Goal: Task Accomplishment & Management: Use online tool/utility

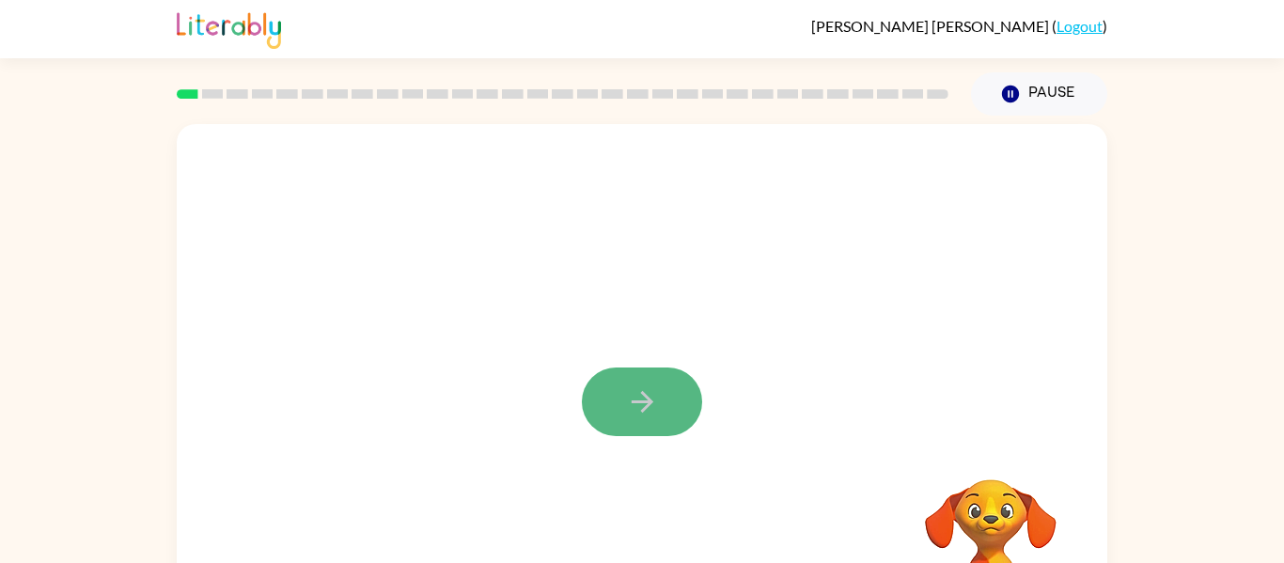
click at [656, 413] on icon "button" at bounding box center [642, 401] width 33 height 33
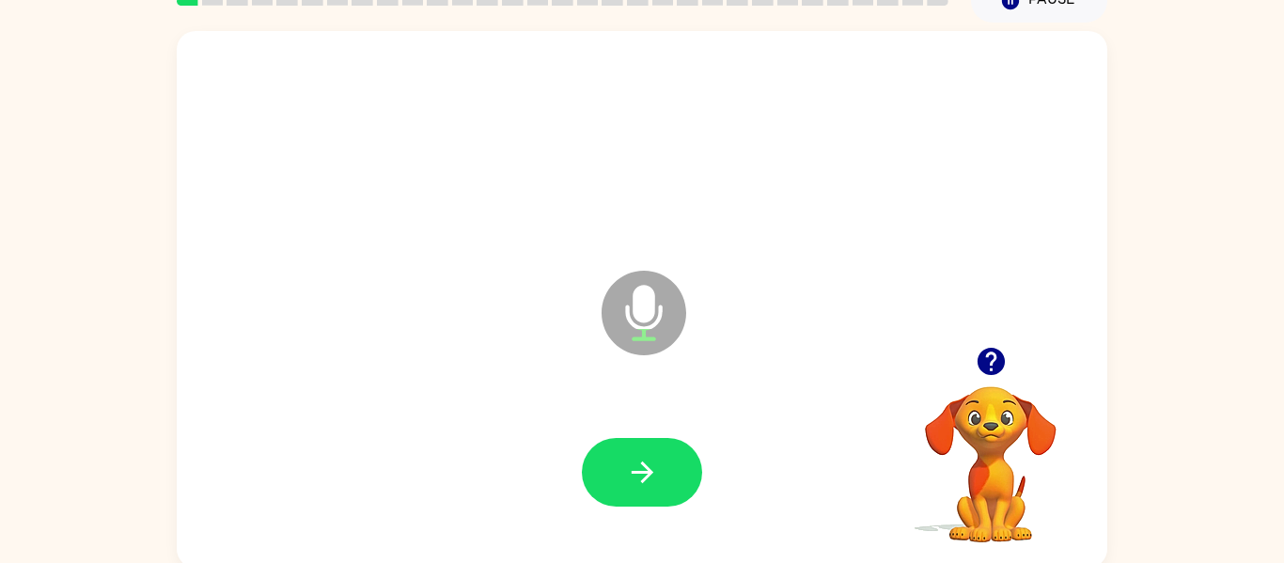
scroll to position [98, 0]
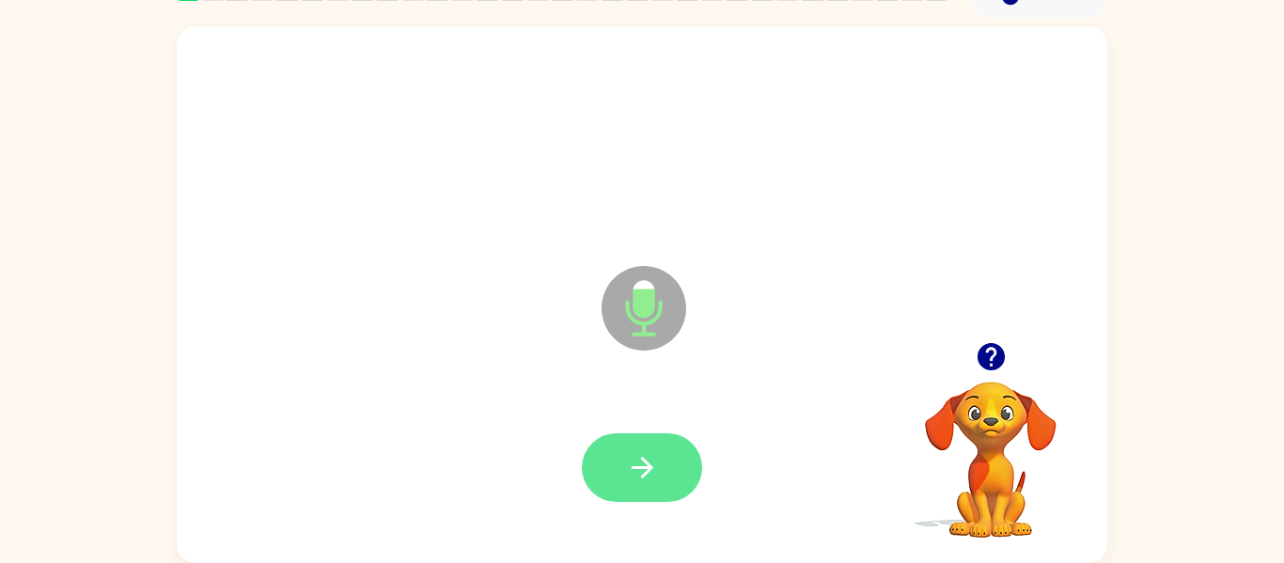
click at [690, 461] on button "button" at bounding box center [642, 467] width 120 height 69
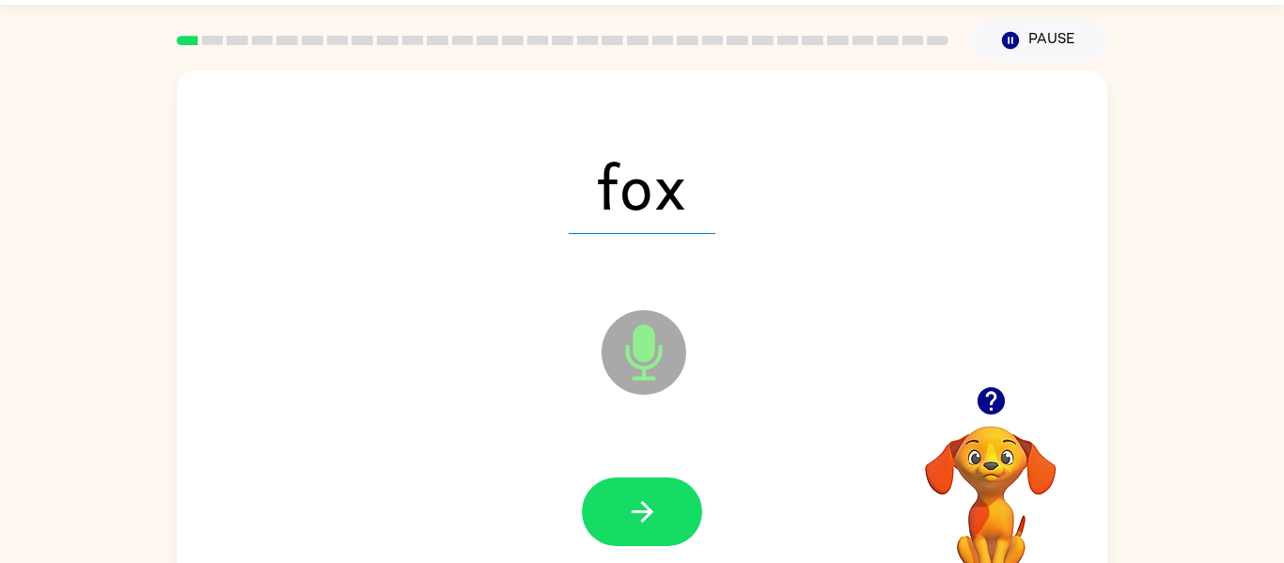
scroll to position [41, 0]
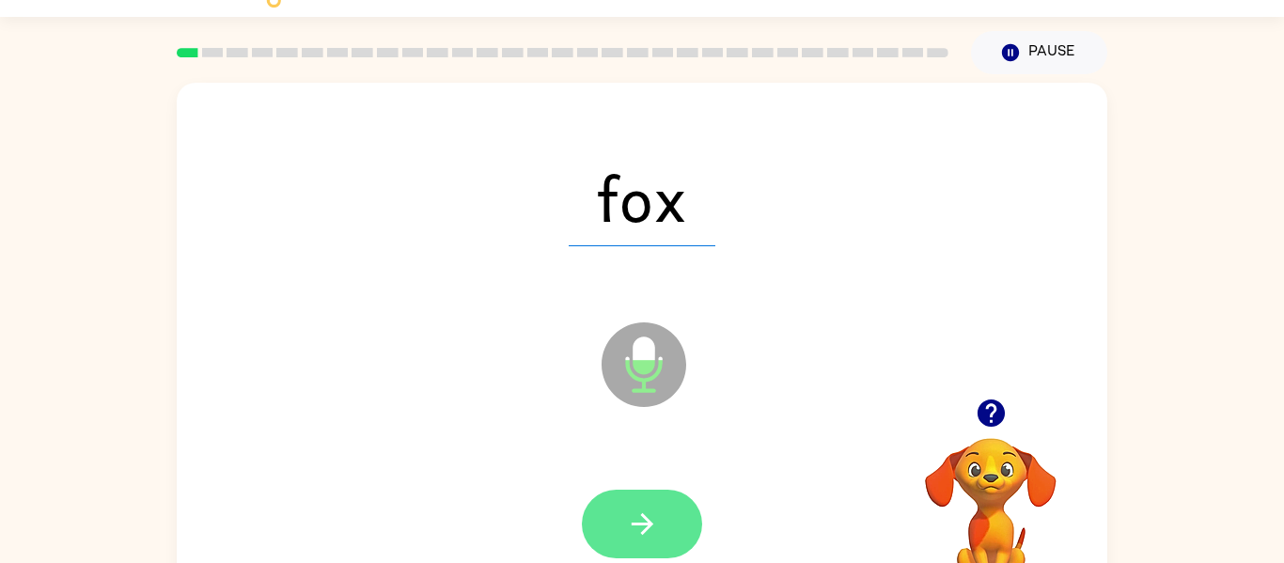
click at [660, 513] on button "button" at bounding box center [642, 524] width 120 height 69
click at [683, 510] on button "button" at bounding box center [642, 524] width 120 height 69
click at [633, 504] on button "button" at bounding box center [642, 524] width 120 height 69
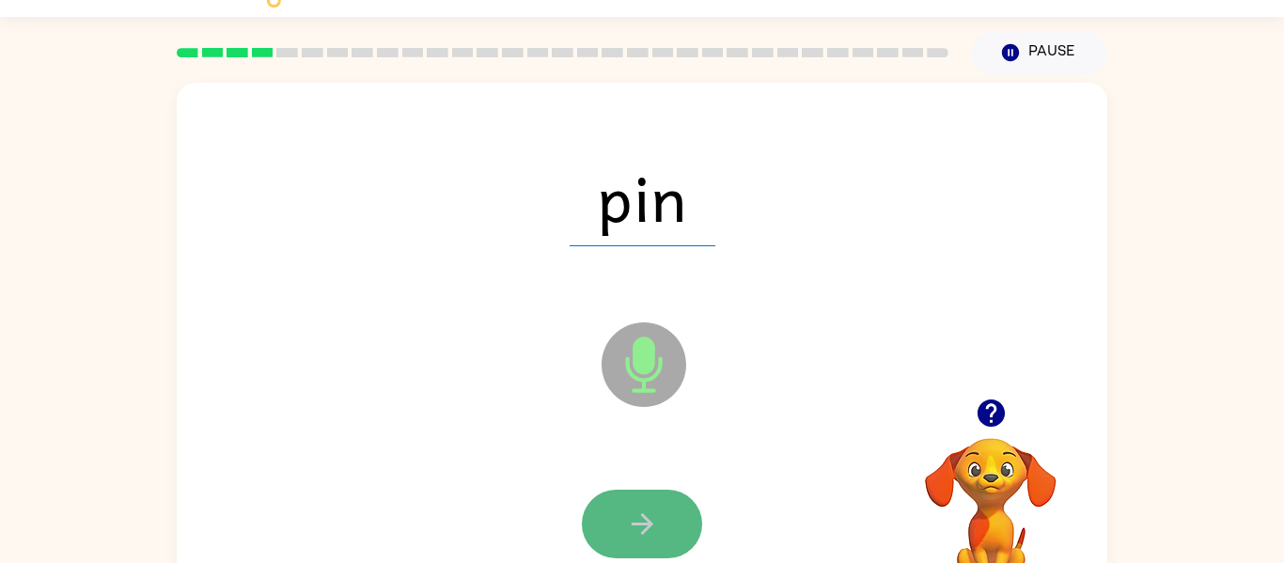
click at [626, 547] on button "button" at bounding box center [642, 524] width 120 height 69
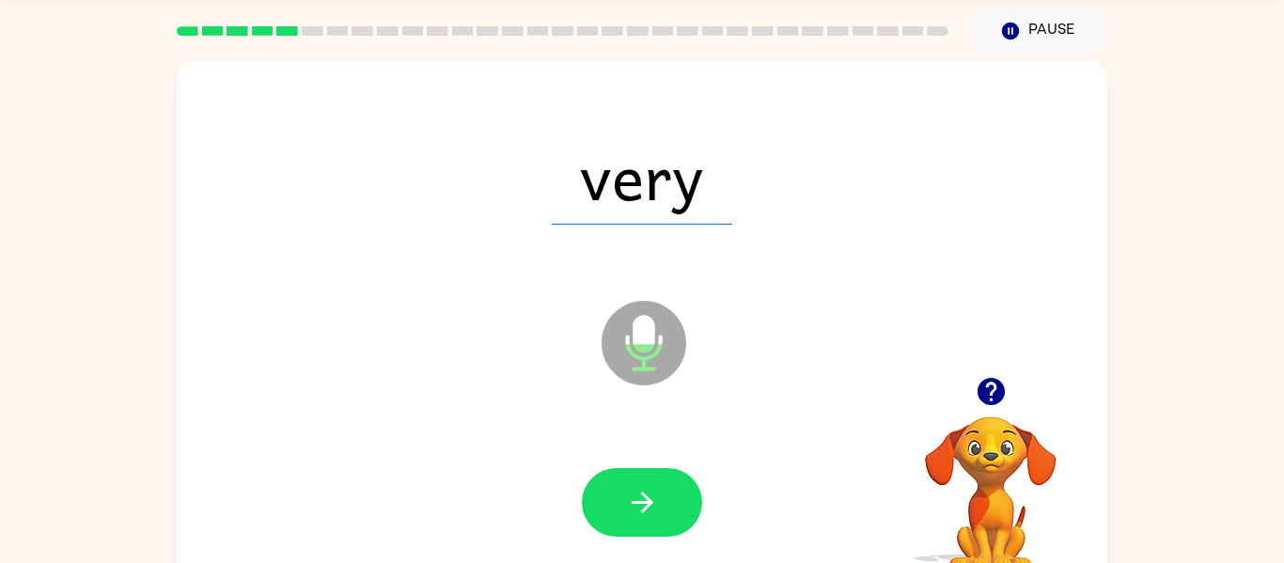
scroll to position [98, 0]
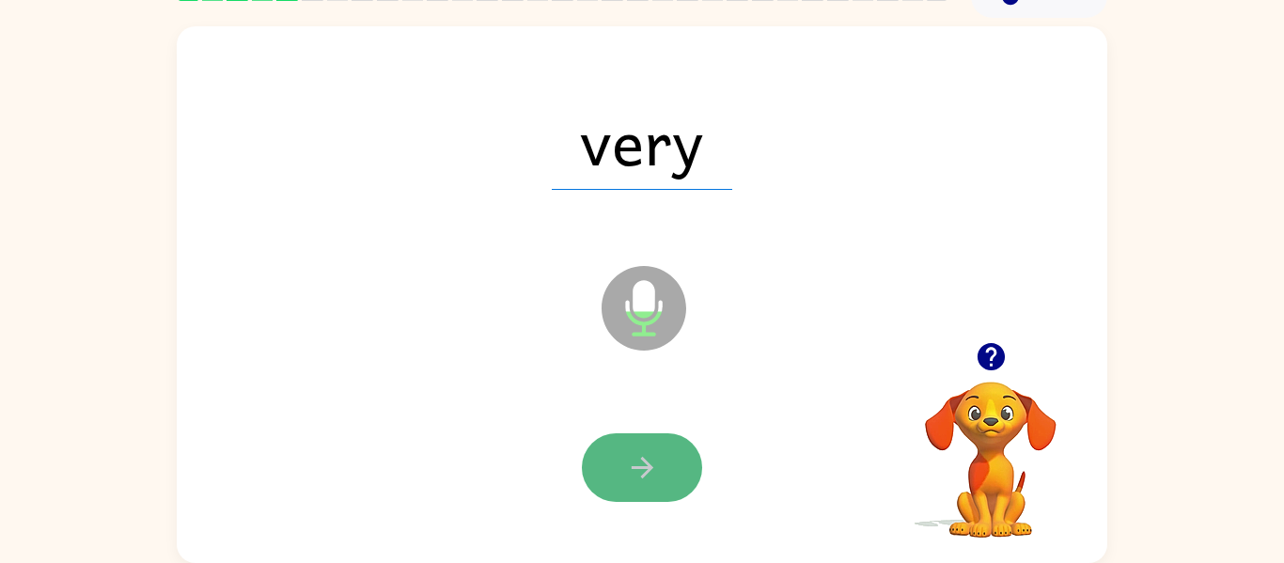
click at [660, 493] on button "button" at bounding box center [642, 467] width 120 height 69
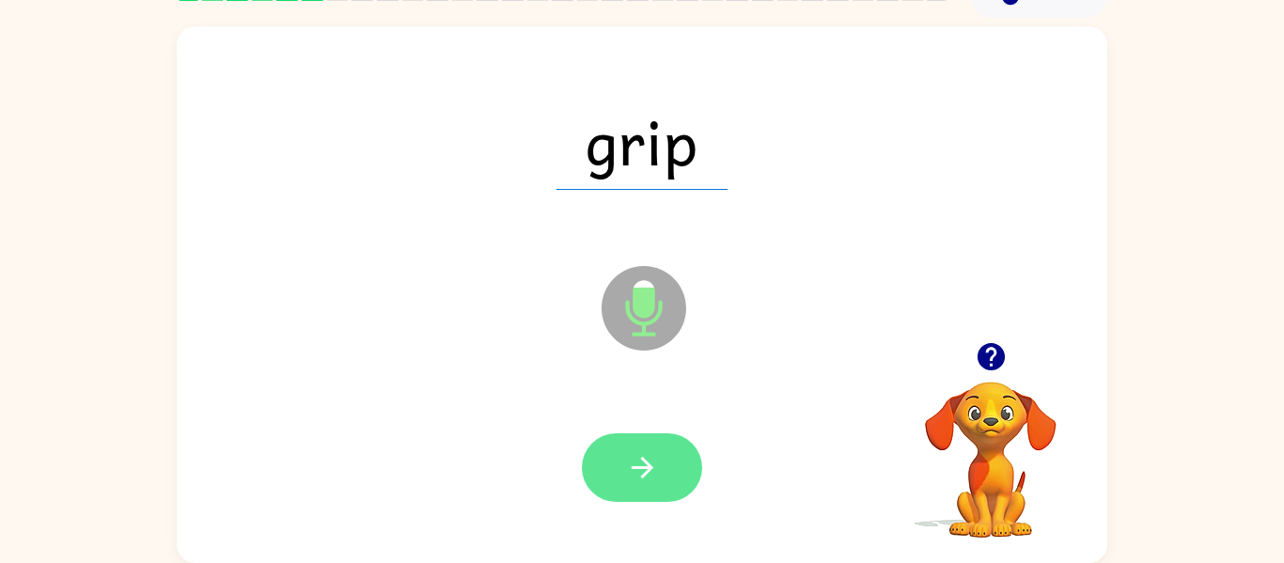
click at [664, 460] on button "button" at bounding box center [642, 467] width 120 height 69
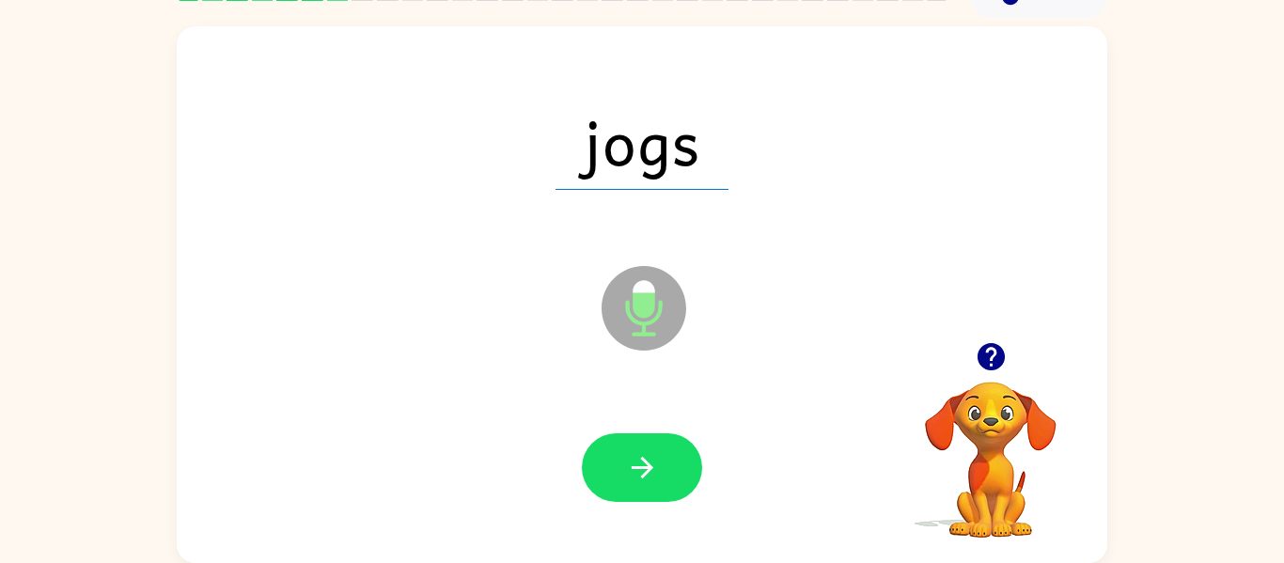
click at [673, 428] on div at bounding box center [641, 468] width 893 height 154
click at [686, 463] on button "button" at bounding box center [642, 467] width 120 height 69
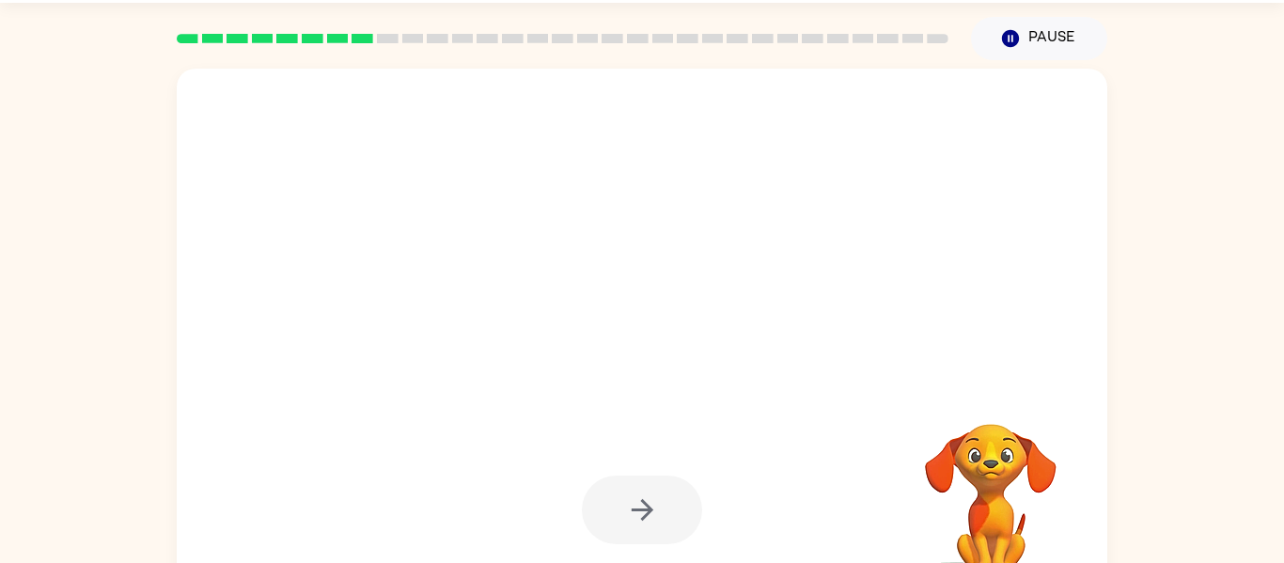
scroll to position [58, 0]
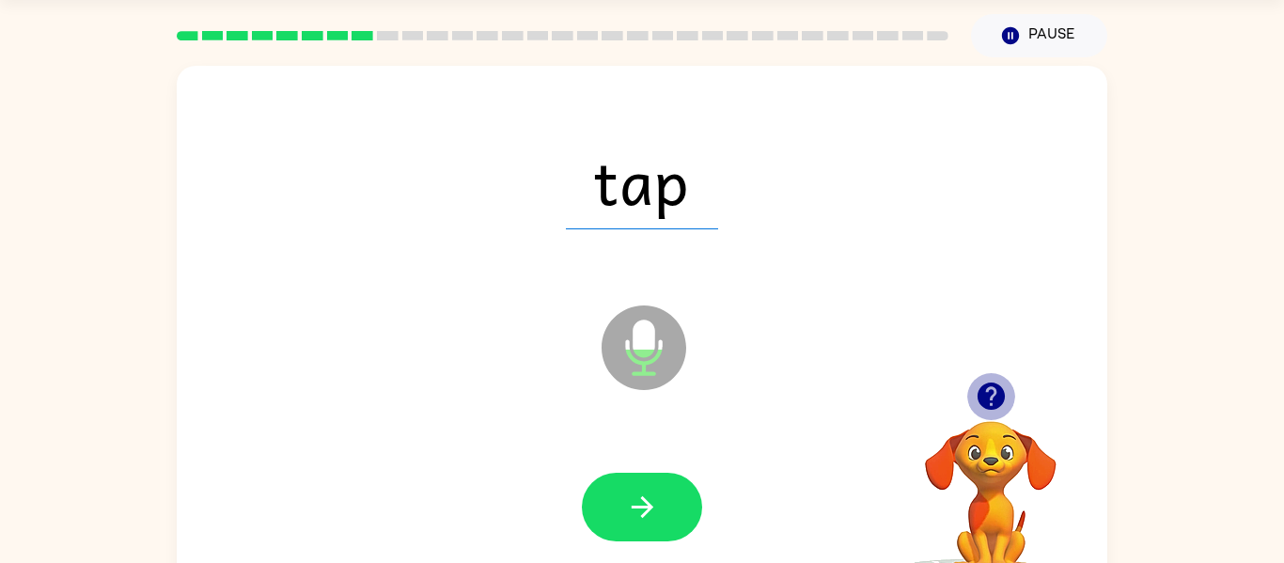
click at [987, 392] on icon "button" at bounding box center [991, 396] width 33 height 33
click at [993, 402] on icon "button" at bounding box center [990, 396] width 27 height 27
click at [989, 394] on icon "button" at bounding box center [990, 396] width 27 height 27
click at [989, 394] on video "Your browser must support playing .mp4 files to use Literably. Please try using…" at bounding box center [991, 486] width 188 height 188
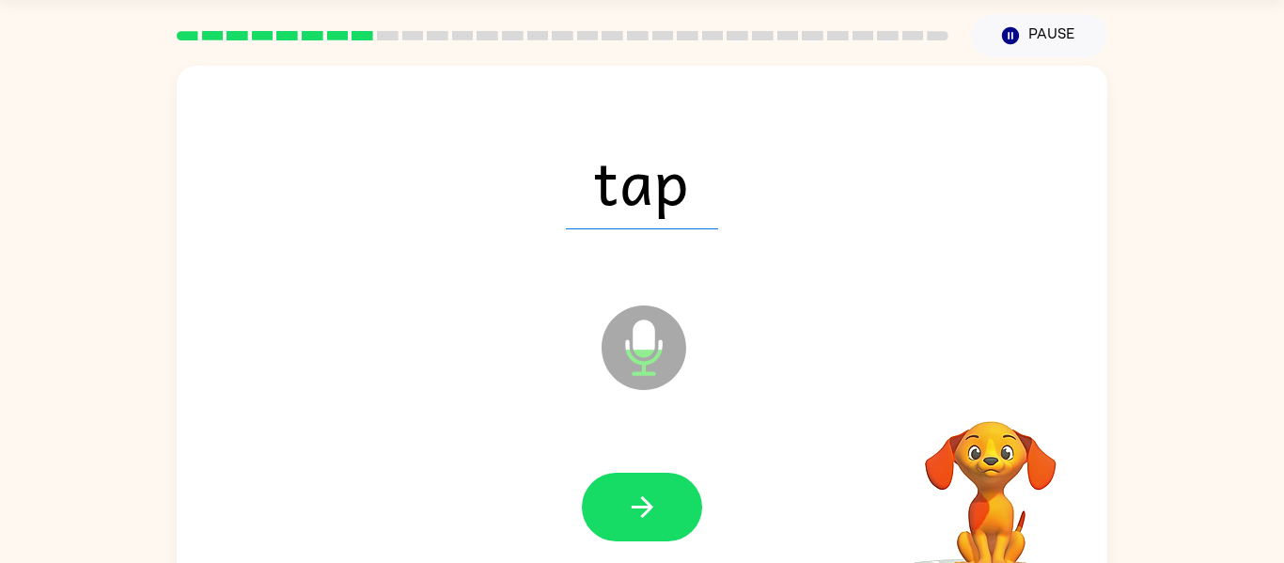
click at [989, 394] on video "Your browser must support playing .mp4 files to use Literably. Please try using…" at bounding box center [991, 486] width 188 height 188
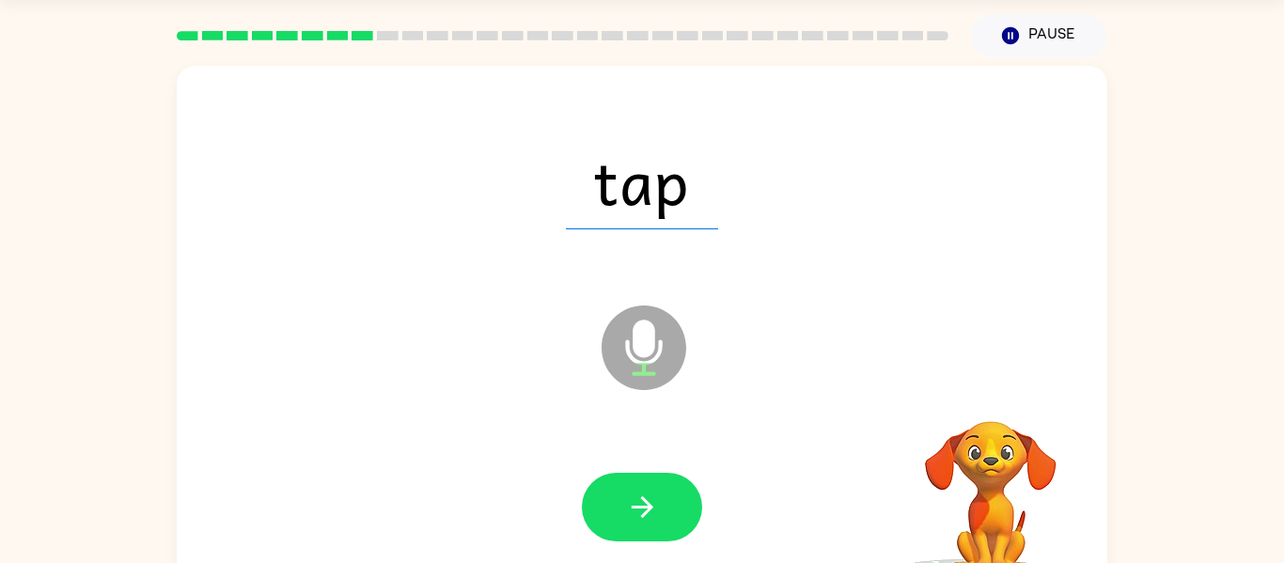
click at [989, 394] on video "Your browser must support playing .mp4 files to use Literably. Please try using…" at bounding box center [991, 486] width 188 height 188
click at [989, 394] on icon "button" at bounding box center [990, 396] width 27 height 27
click at [989, 394] on video "Your browser must support playing .mp4 files to use Literably. Please try using…" at bounding box center [991, 486] width 188 height 188
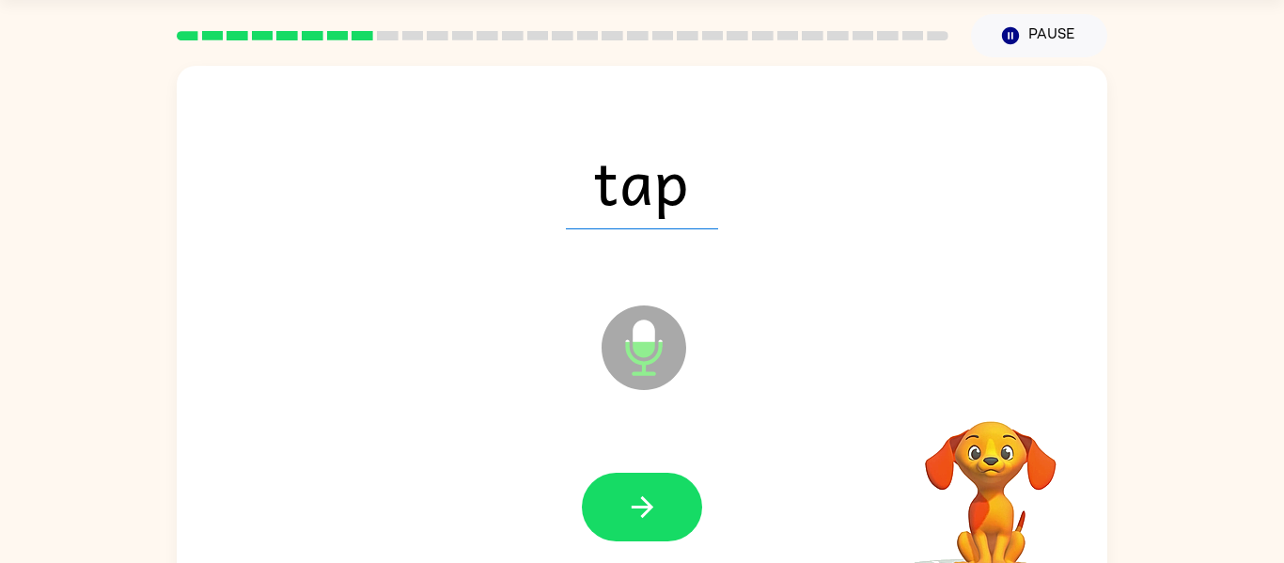
click at [989, 394] on video "Your browser must support playing .mp4 files to use Literably. Please try using…" at bounding box center [991, 486] width 188 height 188
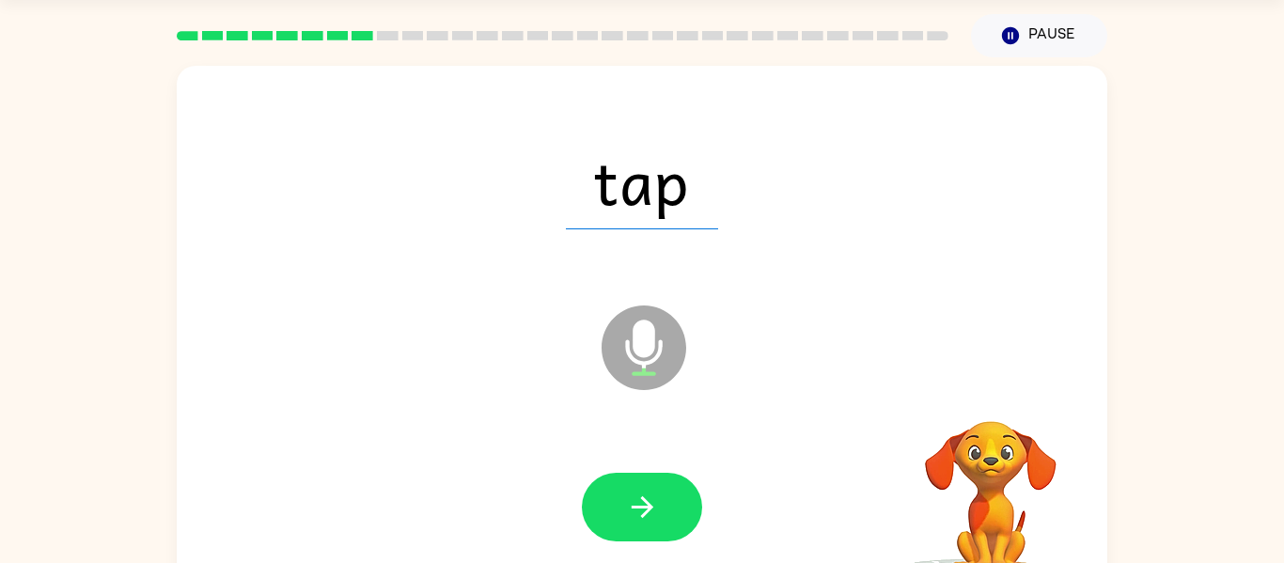
click at [989, 394] on video "Your browser must support playing .mp4 files to use Literably. Please try using…" at bounding box center [991, 486] width 188 height 188
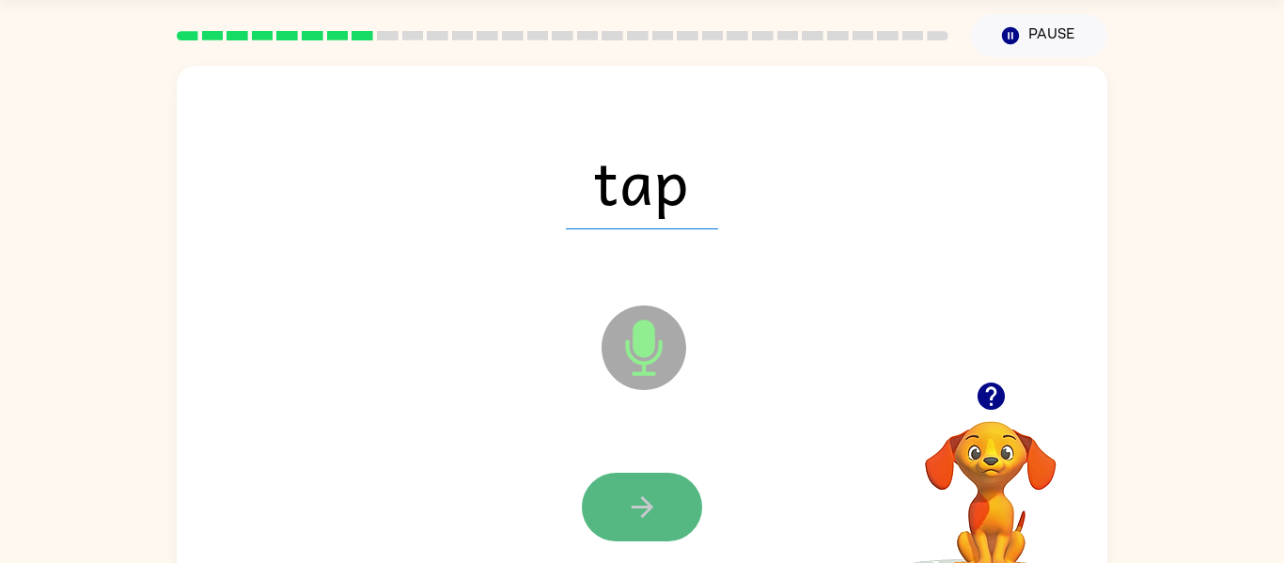
click at [683, 504] on button "button" at bounding box center [642, 507] width 120 height 69
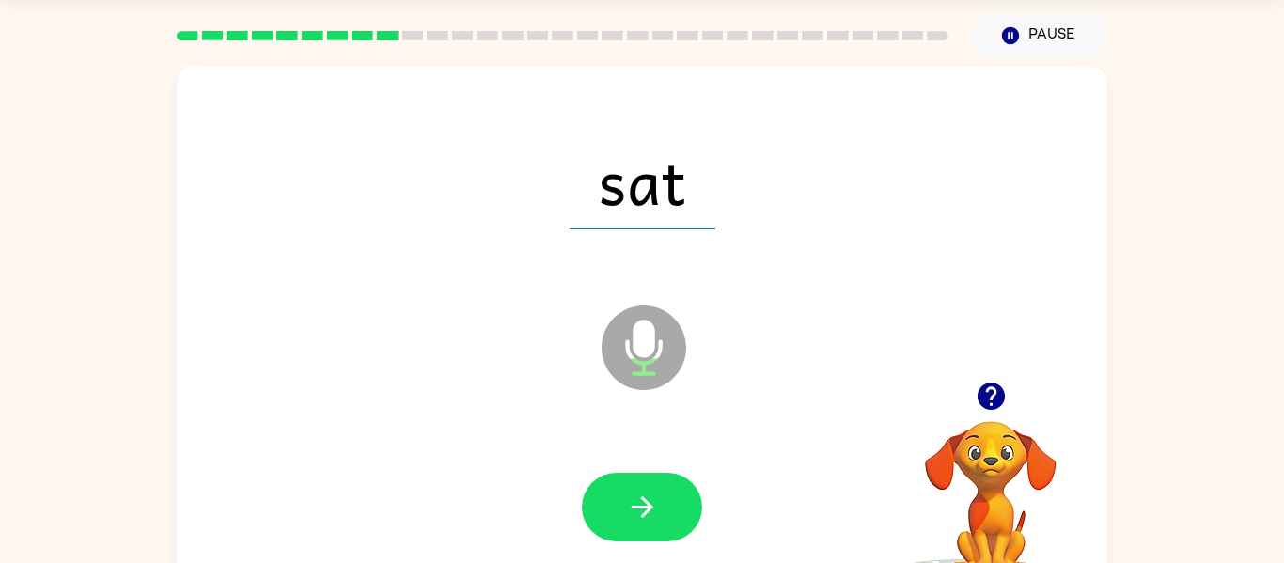
click at [686, 477] on div at bounding box center [642, 507] width 120 height 69
click at [676, 480] on button "button" at bounding box center [642, 507] width 120 height 69
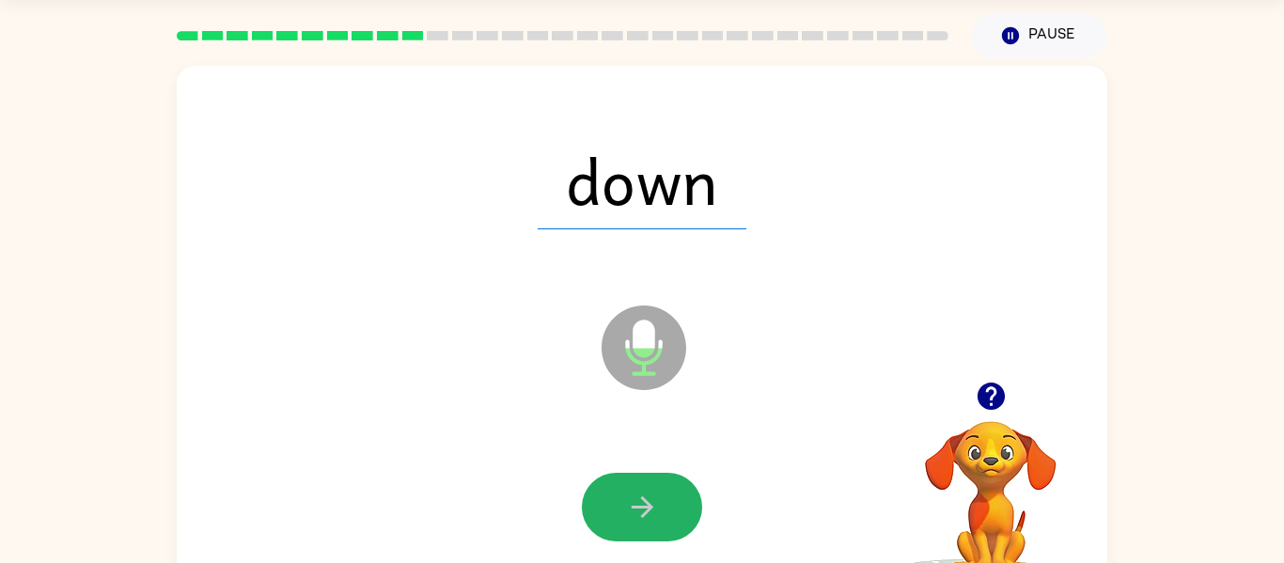
click at [676, 480] on button "button" at bounding box center [642, 507] width 120 height 69
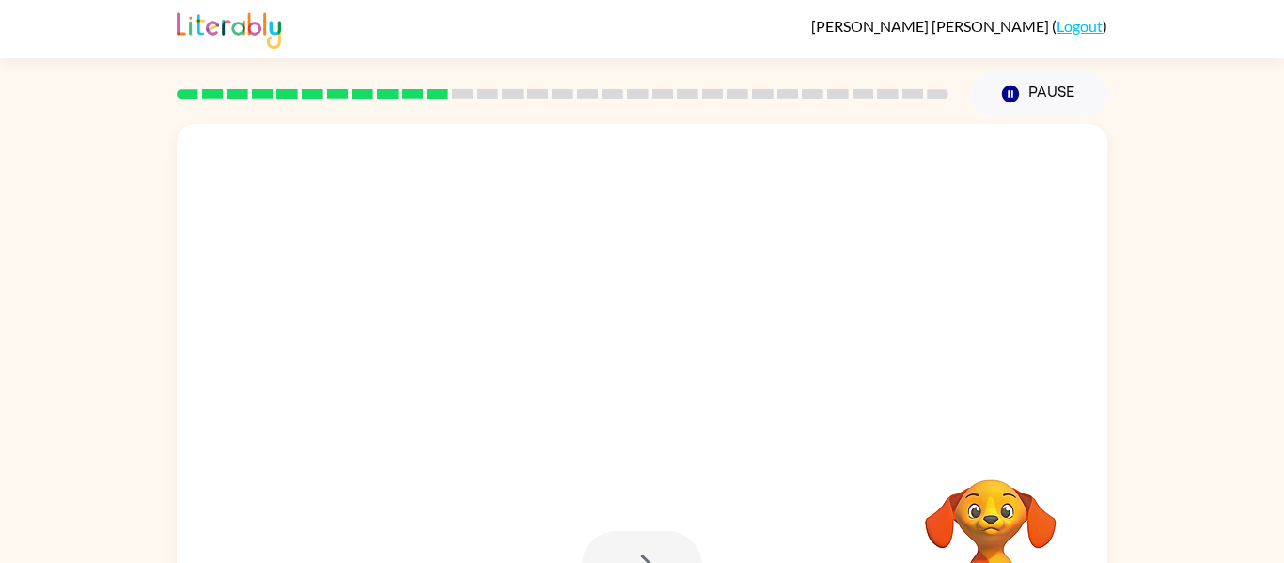
scroll to position [98, 0]
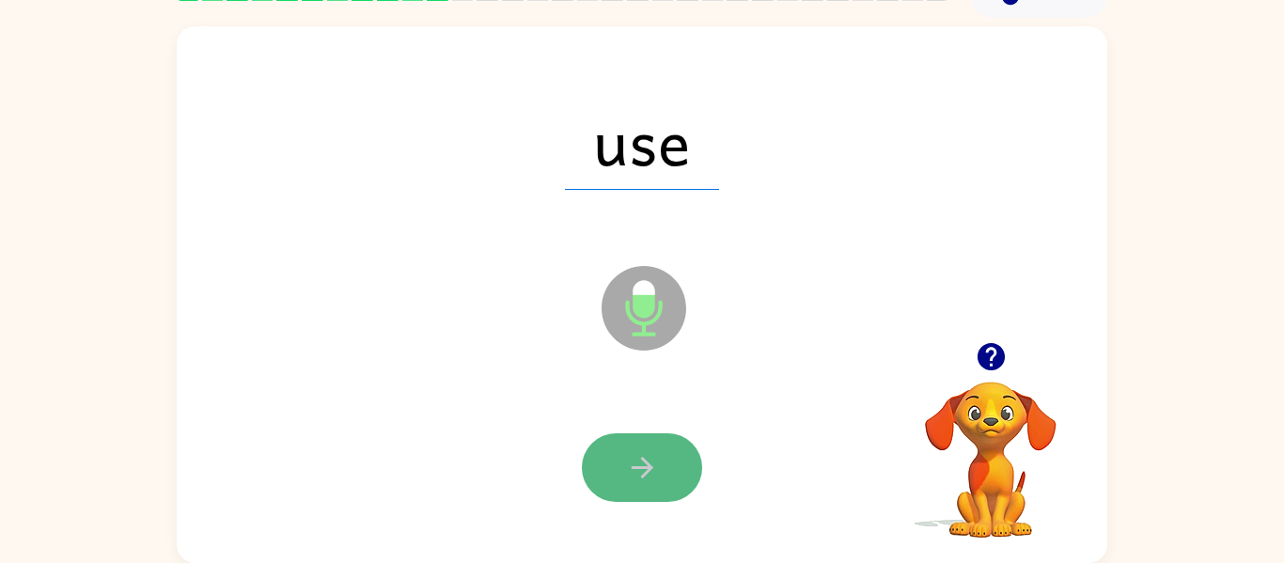
click at [648, 442] on button "button" at bounding box center [642, 467] width 120 height 69
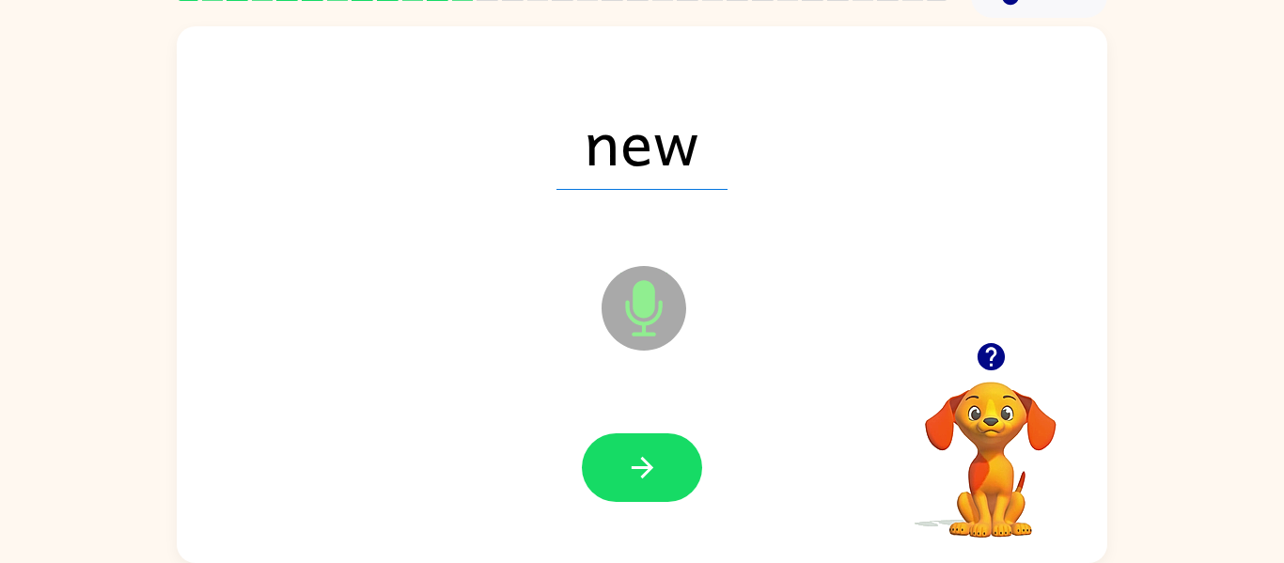
click at [763, 522] on div at bounding box center [641, 468] width 893 height 154
click at [650, 481] on icon "button" at bounding box center [642, 467] width 33 height 33
click at [667, 420] on div at bounding box center [641, 468] width 893 height 154
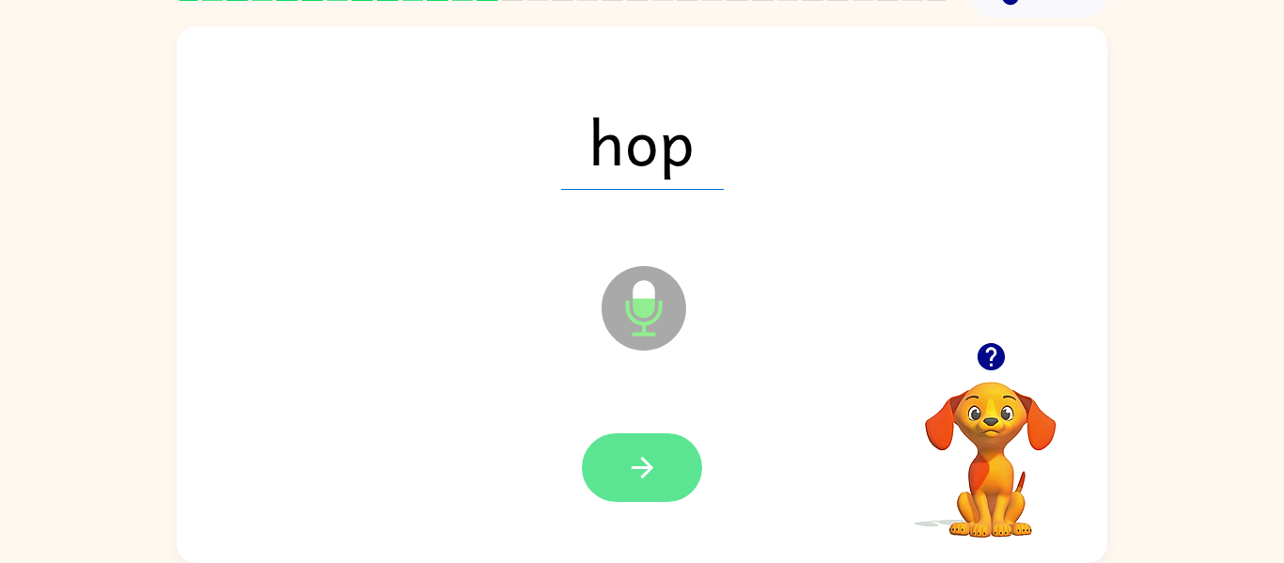
click at [655, 437] on button "button" at bounding box center [642, 467] width 120 height 69
click at [643, 460] on icon "button" at bounding box center [642, 468] width 22 height 22
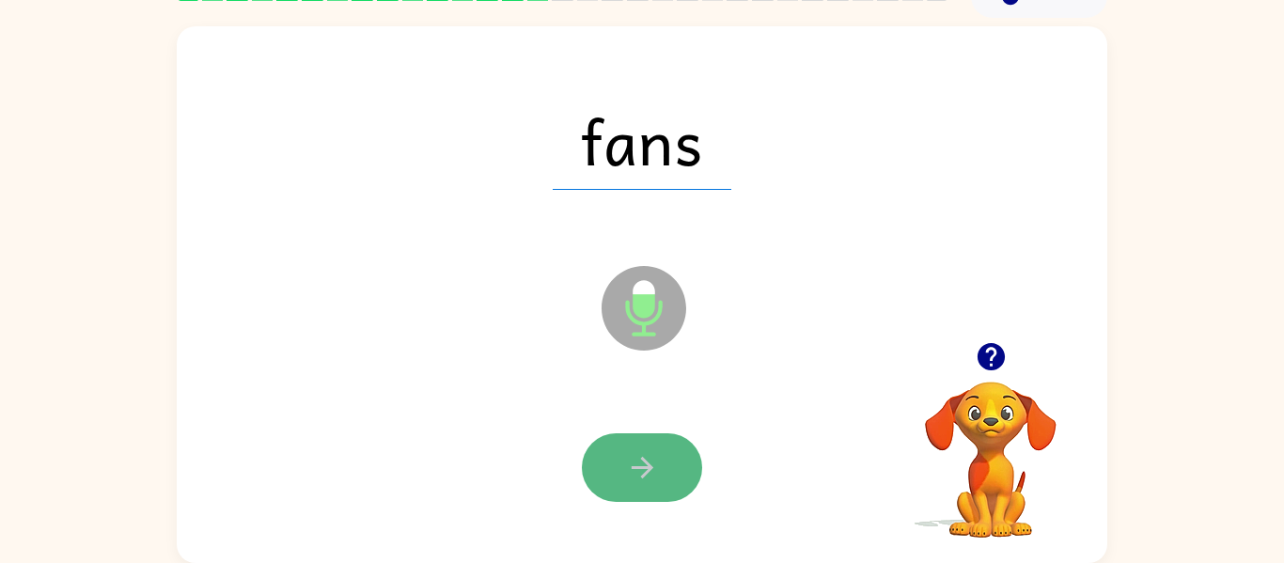
click at [636, 457] on icon "button" at bounding box center [642, 467] width 33 height 33
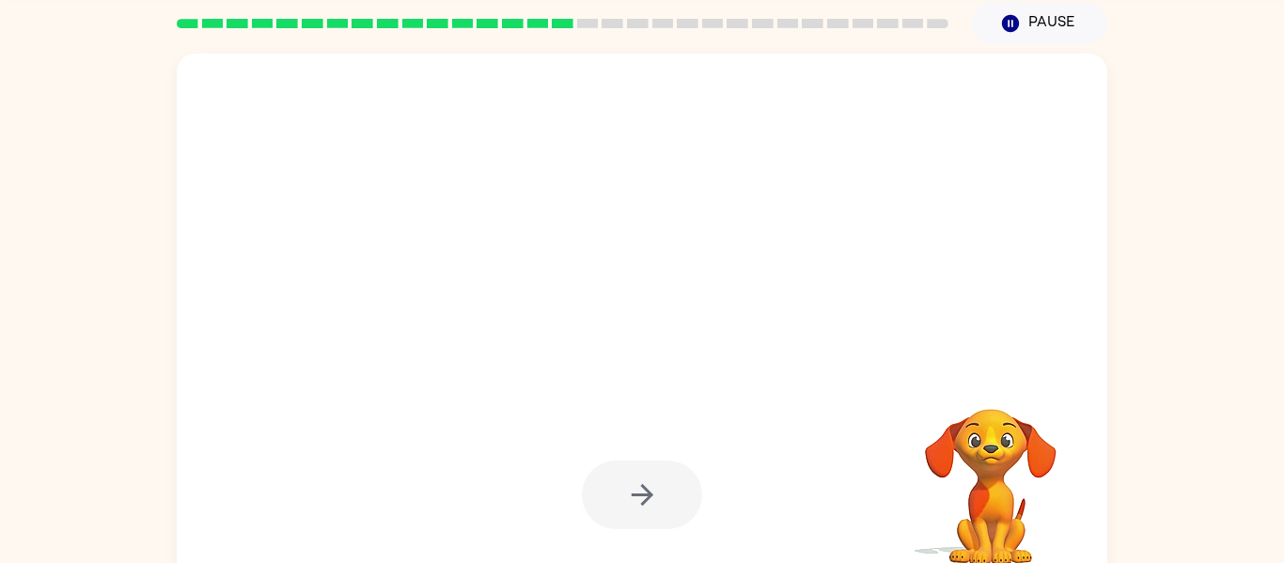
scroll to position [71, 0]
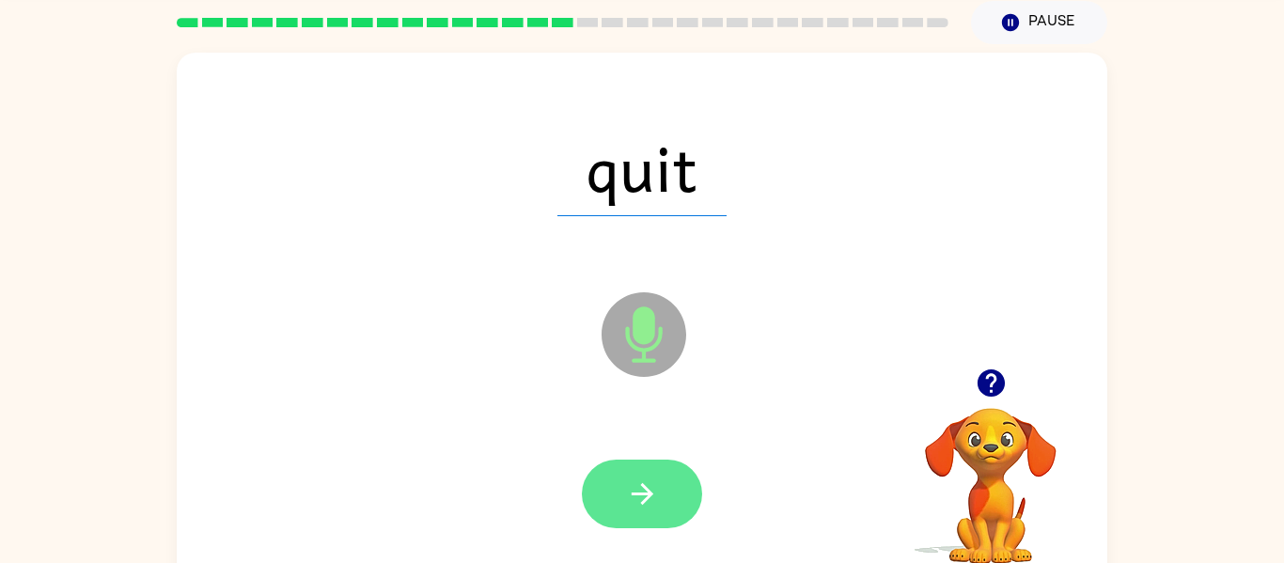
click at [662, 465] on button "button" at bounding box center [642, 494] width 120 height 69
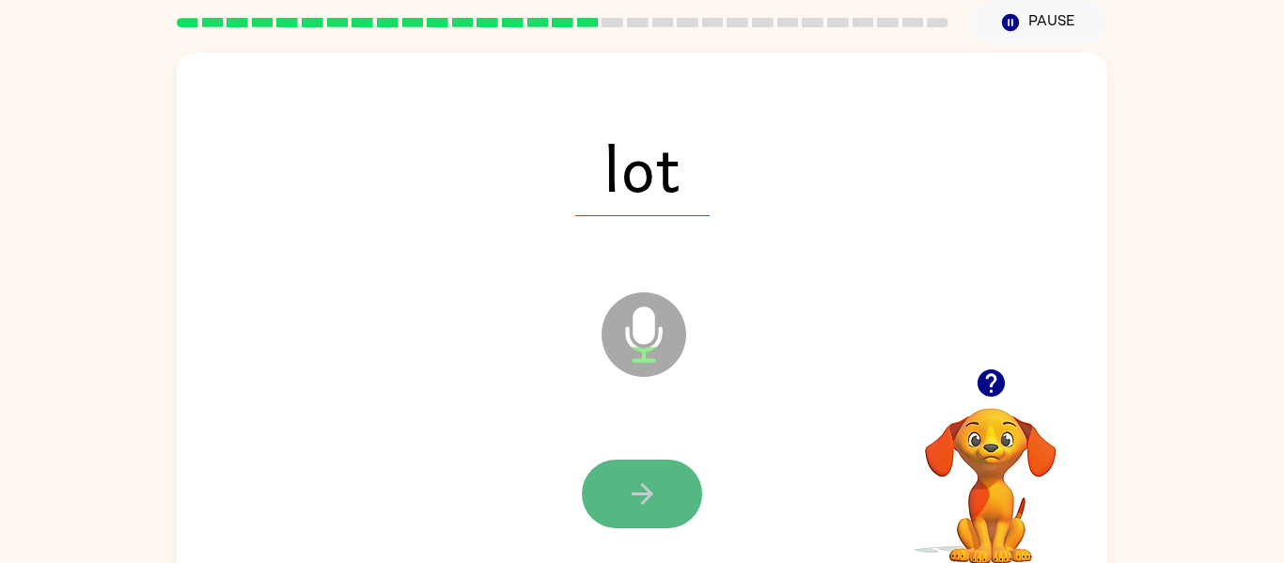
click at [655, 470] on button "button" at bounding box center [642, 494] width 120 height 69
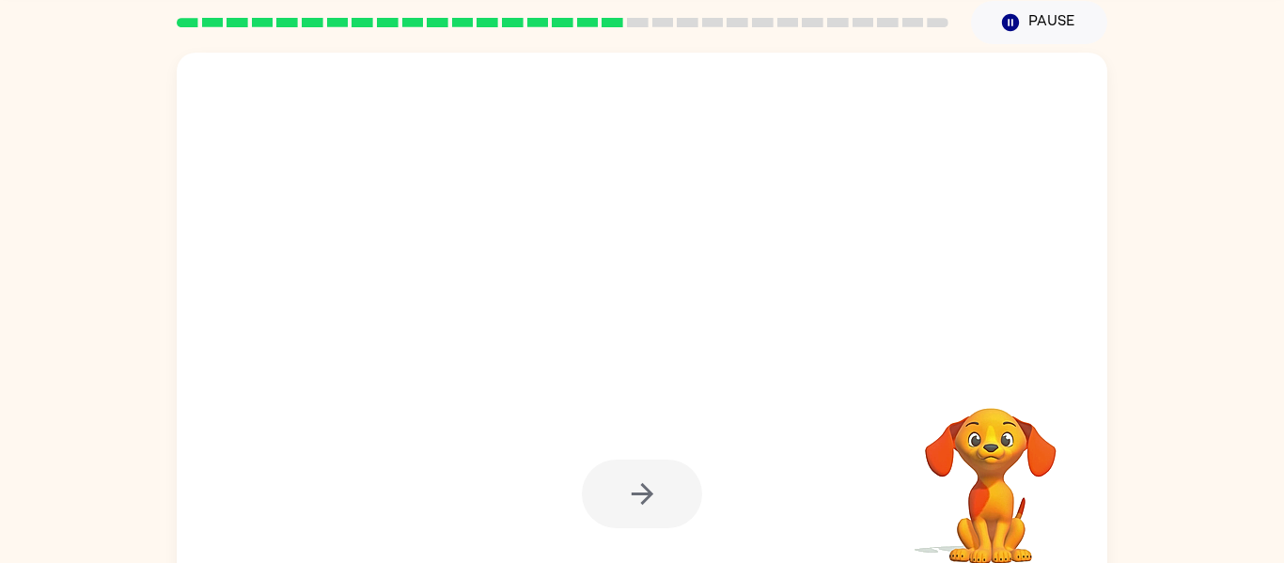
click at [662, 465] on div at bounding box center [642, 494] width 120 height 69
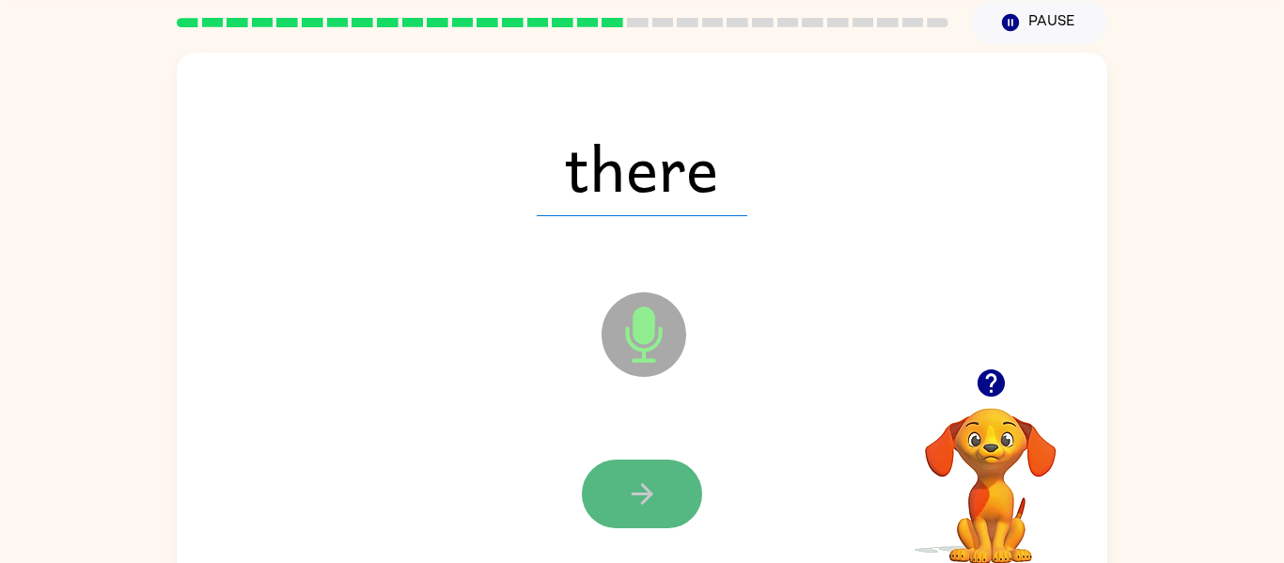
click at [627, 473] on button "button" at bounding box center [642, 494] width 120 height 69
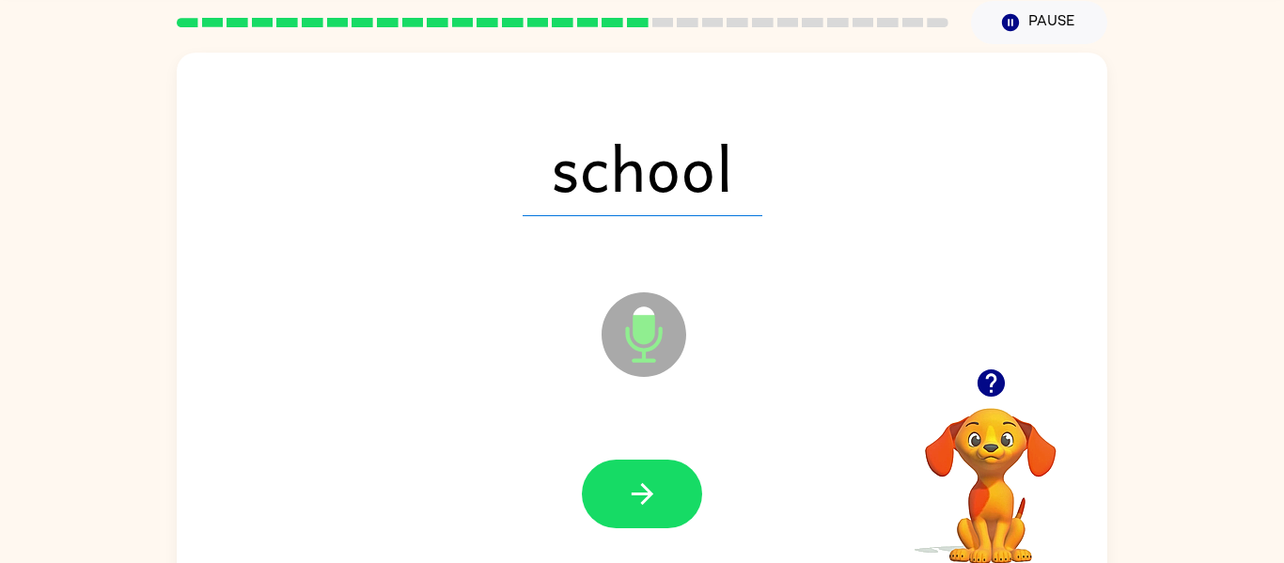
click at [579, 499] on div at bounding box center [641, 494] width 893 height 154
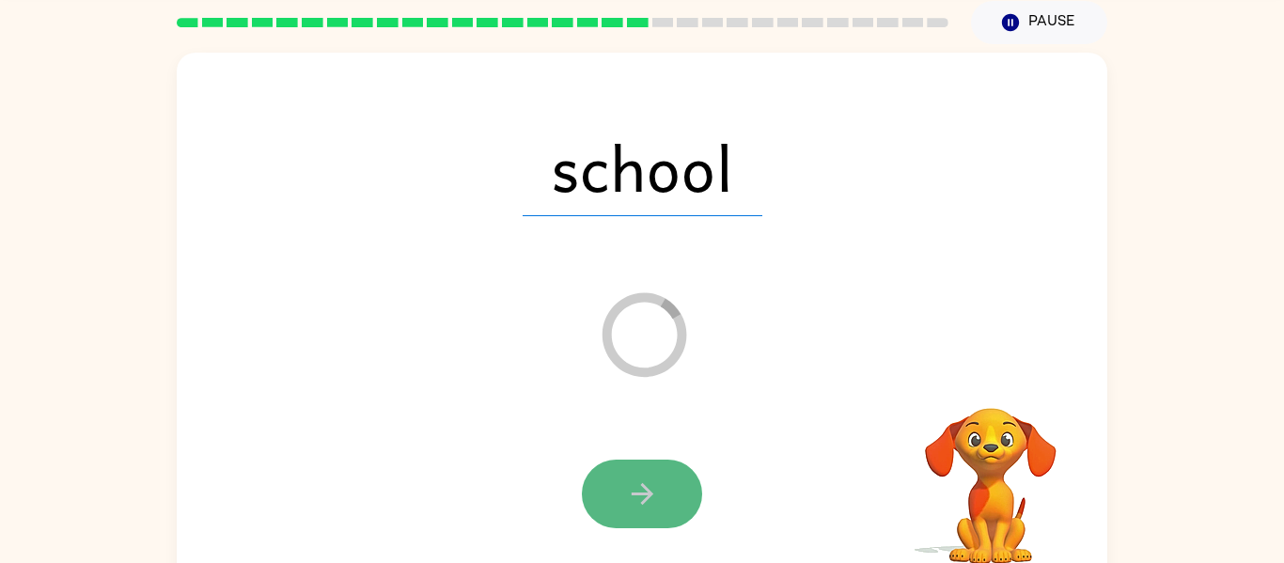
click at [592, 493] on button "button" at bounding box center [642, 494] width 120 height 69
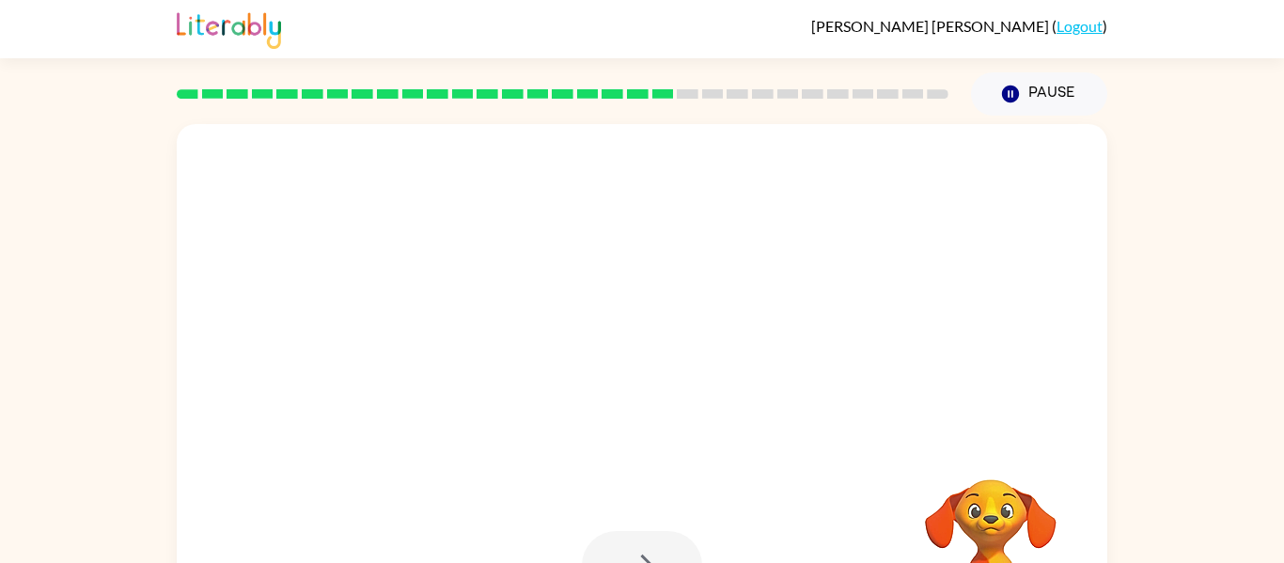
scroll to position [16, 0]
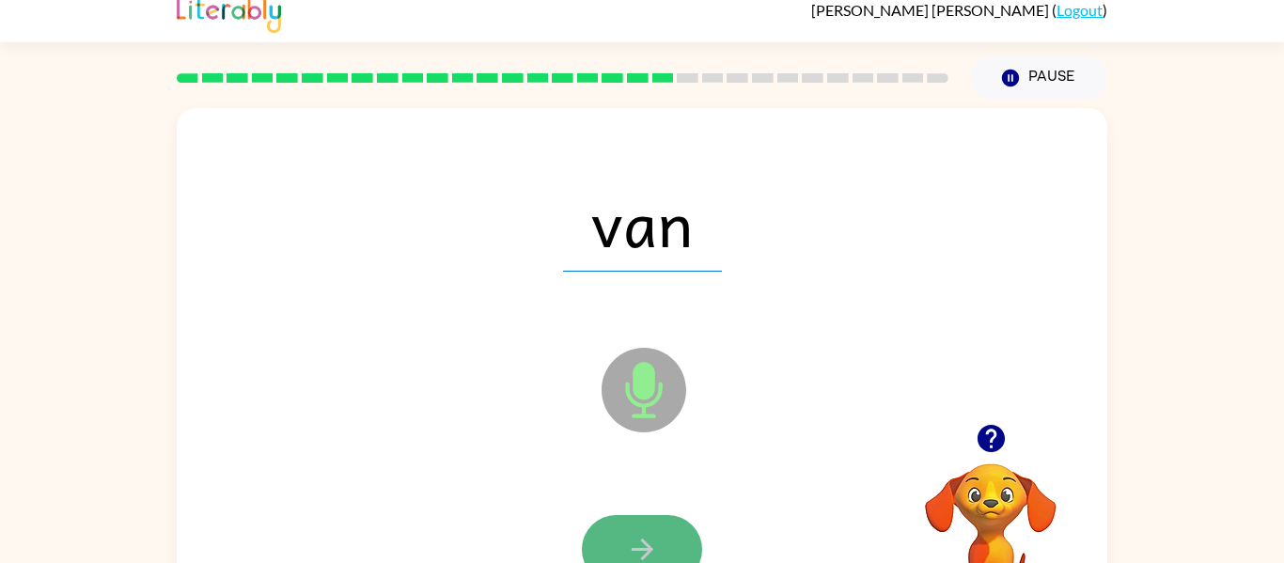
click at [670, 520] on button "button" at bounding box center [642, 549] width 120 height 69
click at [670, 521] on div at bounding box center [642, 549] width 120 height 69
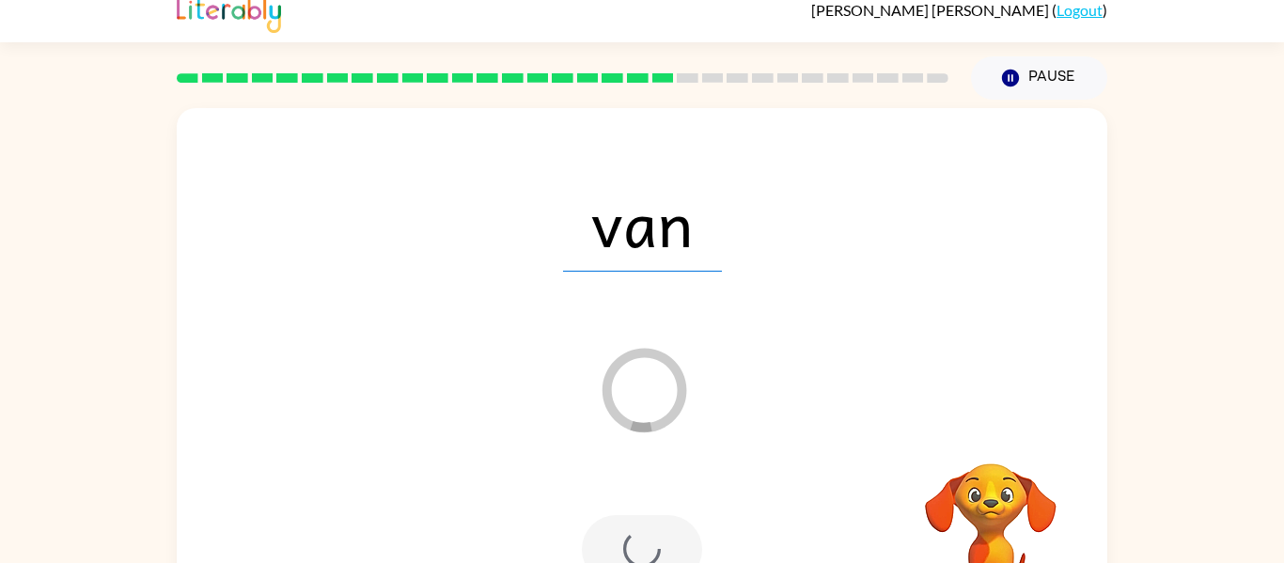
click at [670, 521] on div at bounding box center [642, 549] width 120 height 69
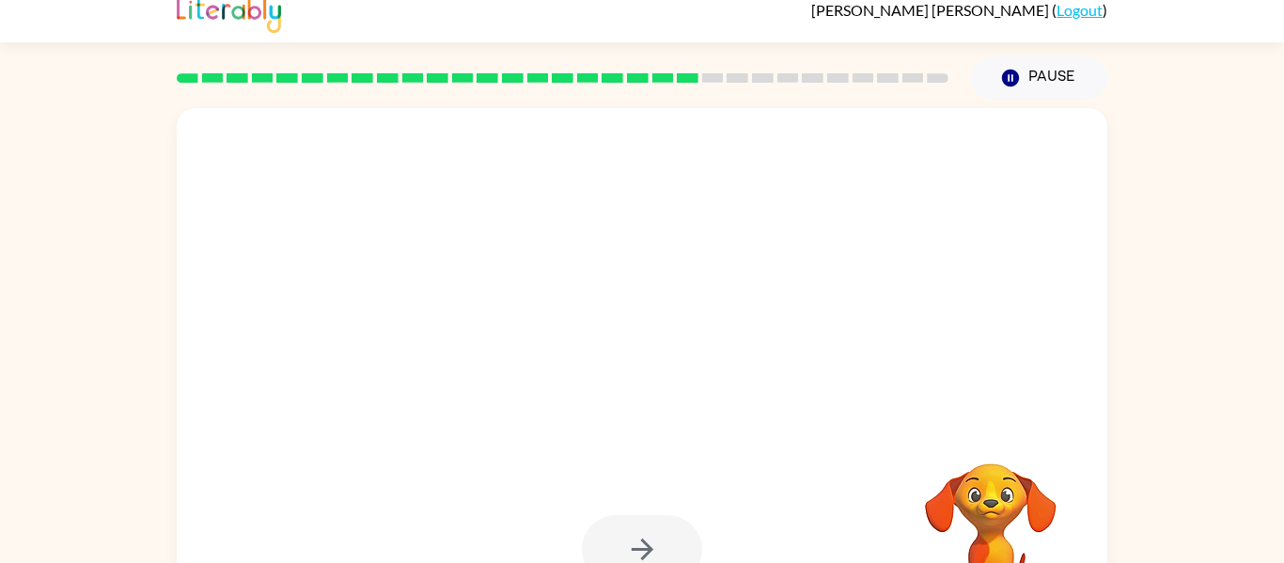
click at [670, 521] on div at bounding box center [642, 549] width 120 height 69
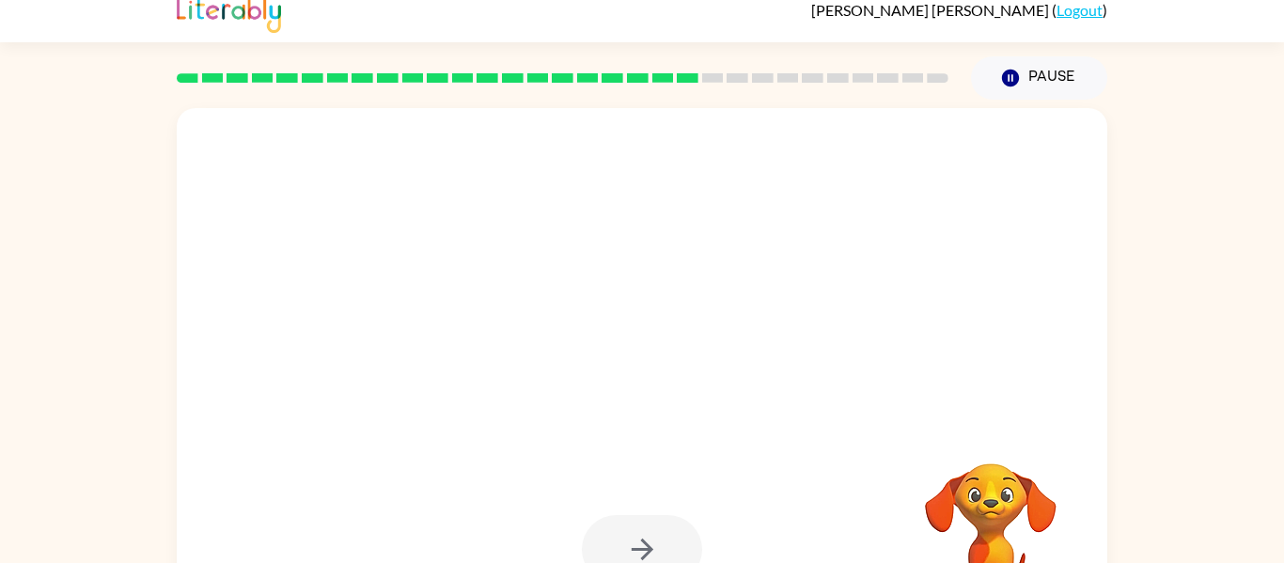
click at [670, 521] on div at bounding box center [642, 549] width 120 height 69
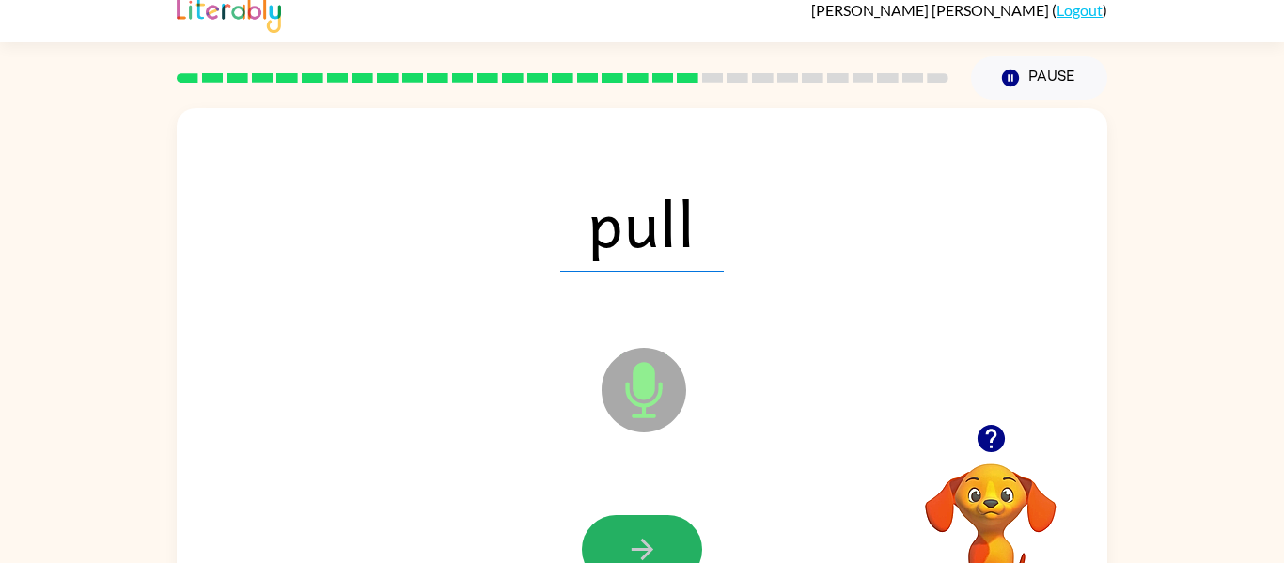
click at [670, 521] on button "button" at bounding box center [642, 549] width 120 height 69
click at [670, 521] on div at bounding box center [642, 549] width 120 height 69
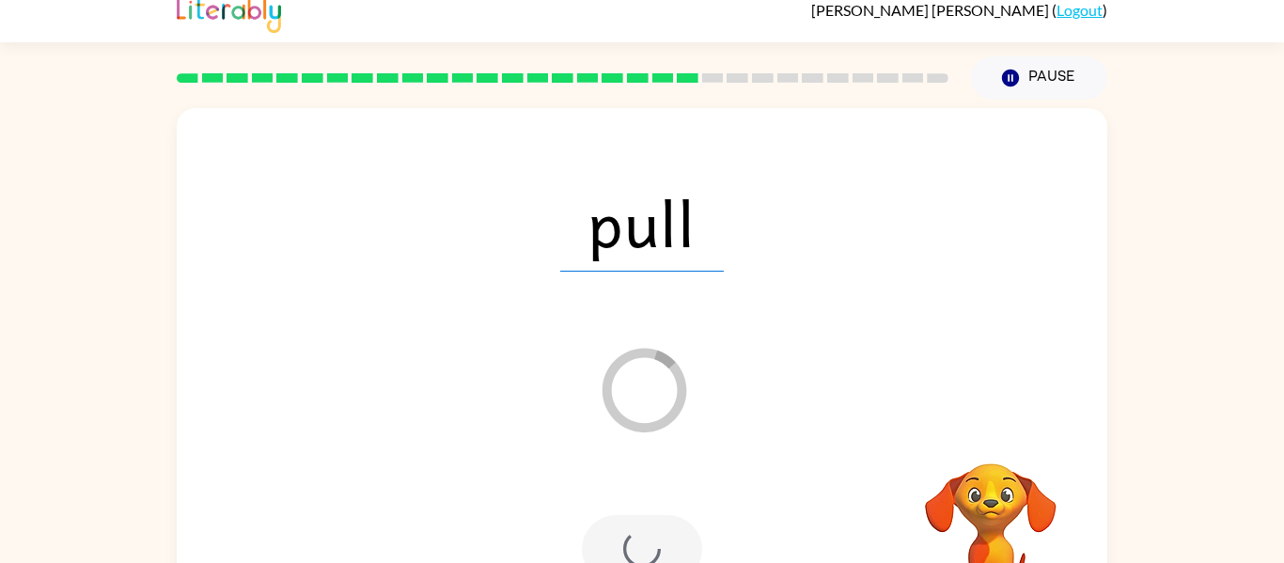
click at [670, 521] on div at bounding box center [642, 549] width 120 height 69
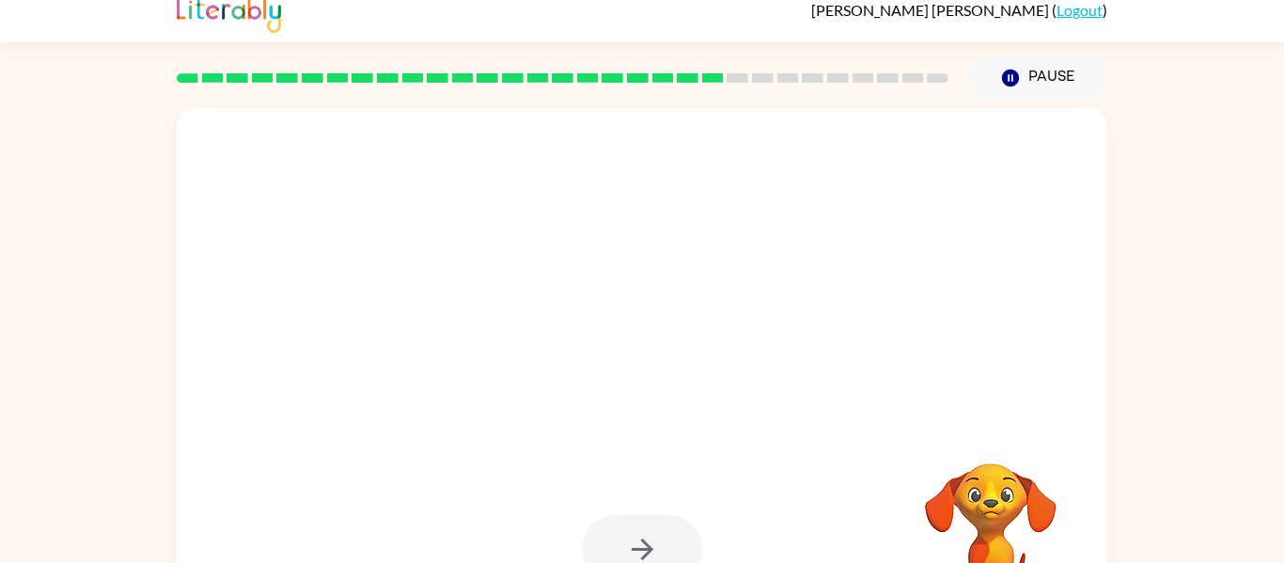
click at [668, 520] on div at bounding box center [642, 549] width 120 height 69
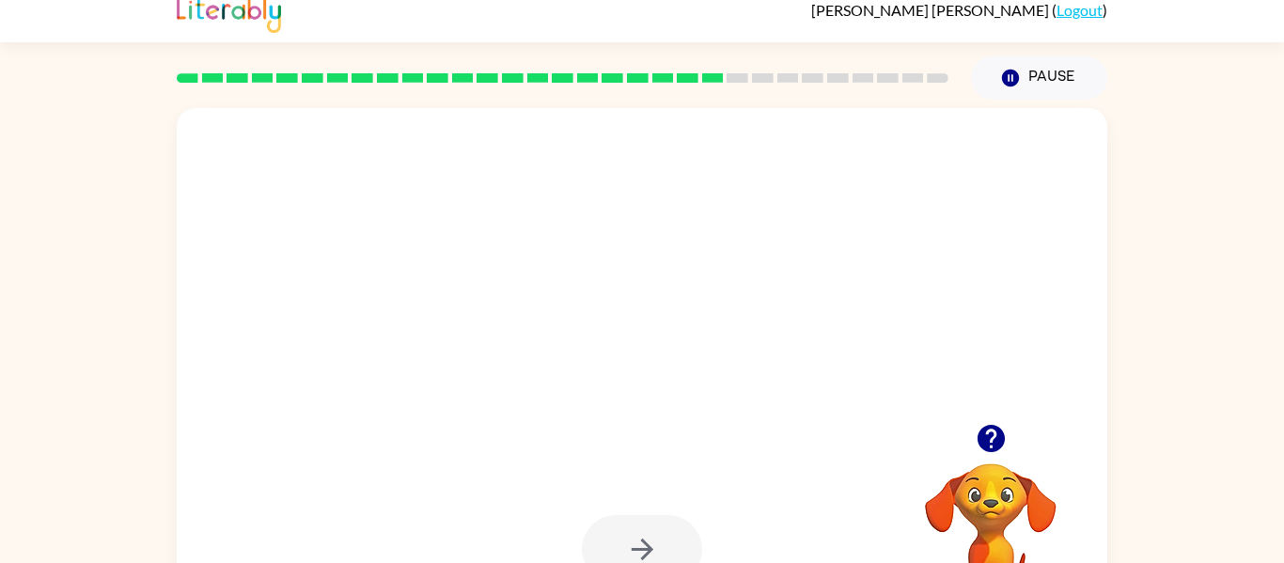
click at [668, 520] on div at bounding box center [642, 549] width 120 height 69
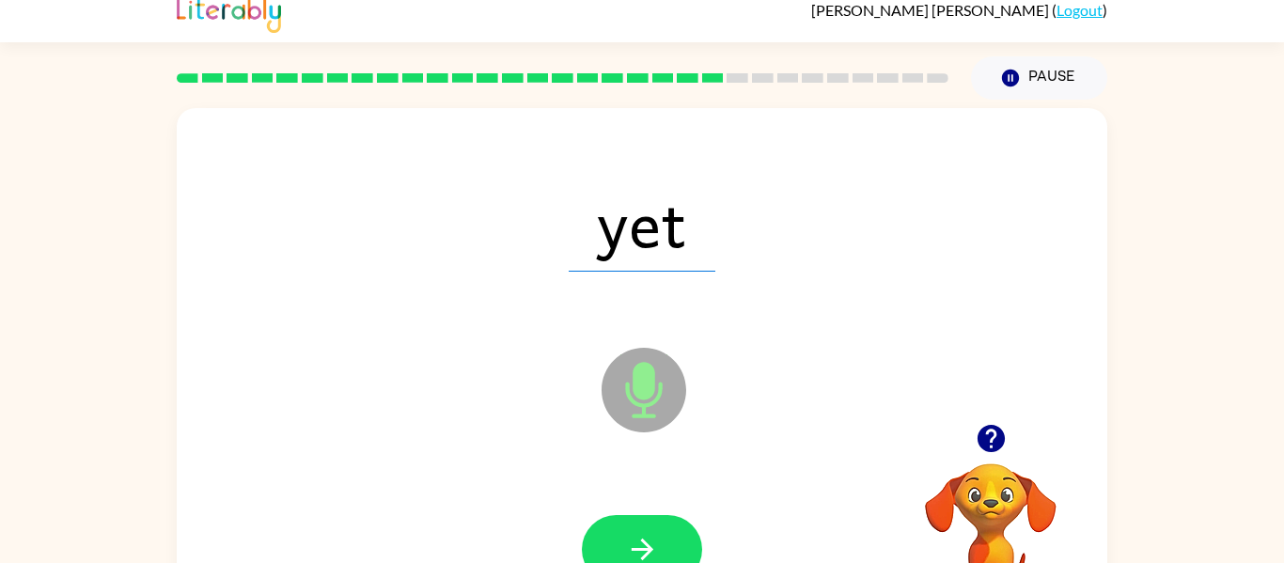
click at [668, 520] on button "button" at bounding box center [642, 549] width 120 height 69
click at [668, 520] on div at bounding box center [642, 549] width 120 height 69
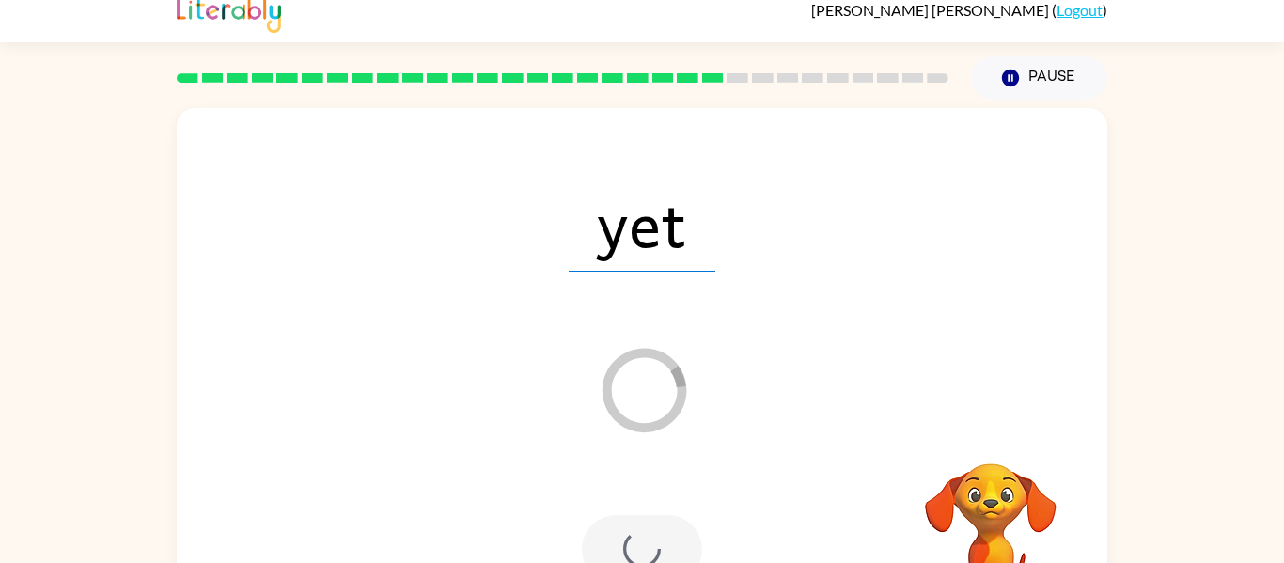
click at [668, 520] on div at bounding box center [642, 549] width 120 height 69
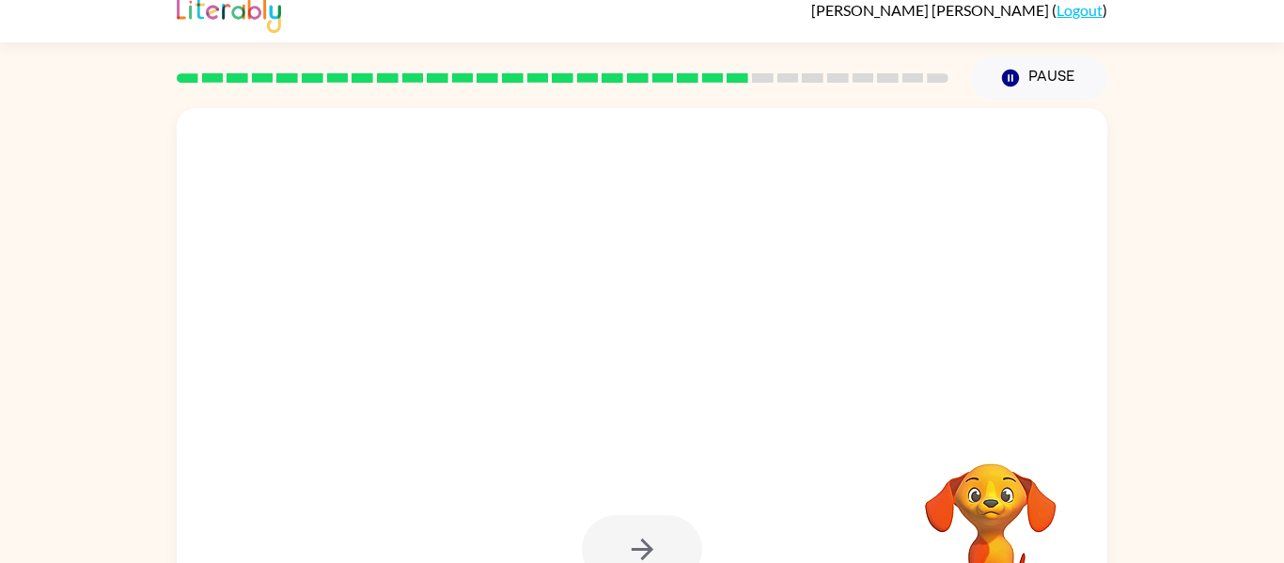
click at [668, 520] on div at bounding box center [642, 549] width 120 height 69
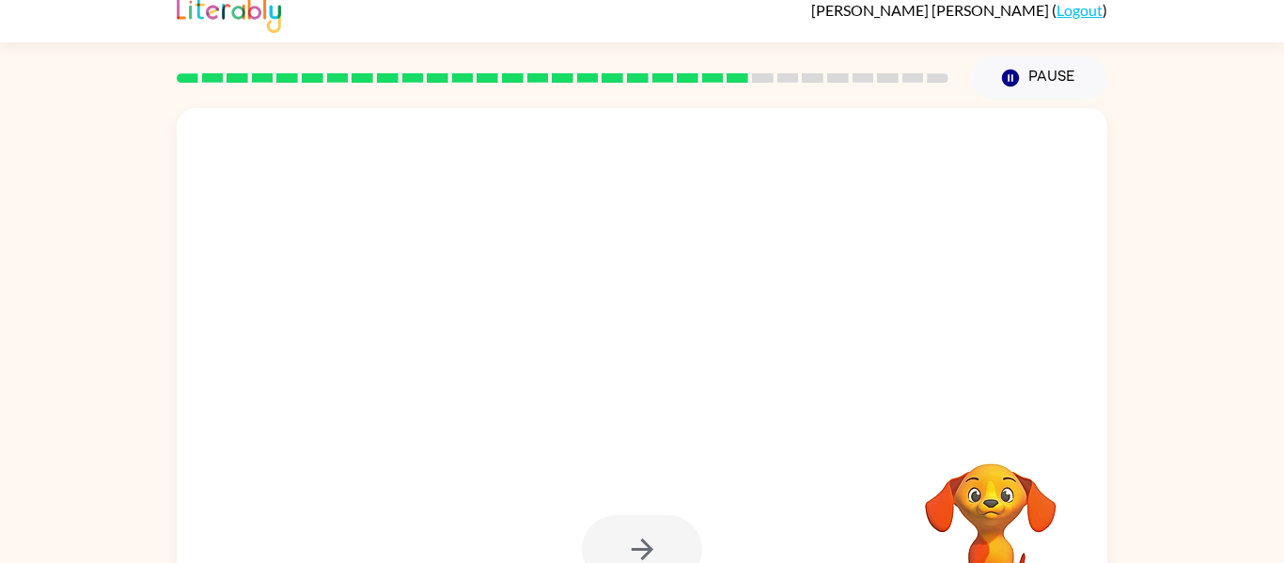
click at [668, 520] on div at bounding box center [642, 549] width 120 height 69
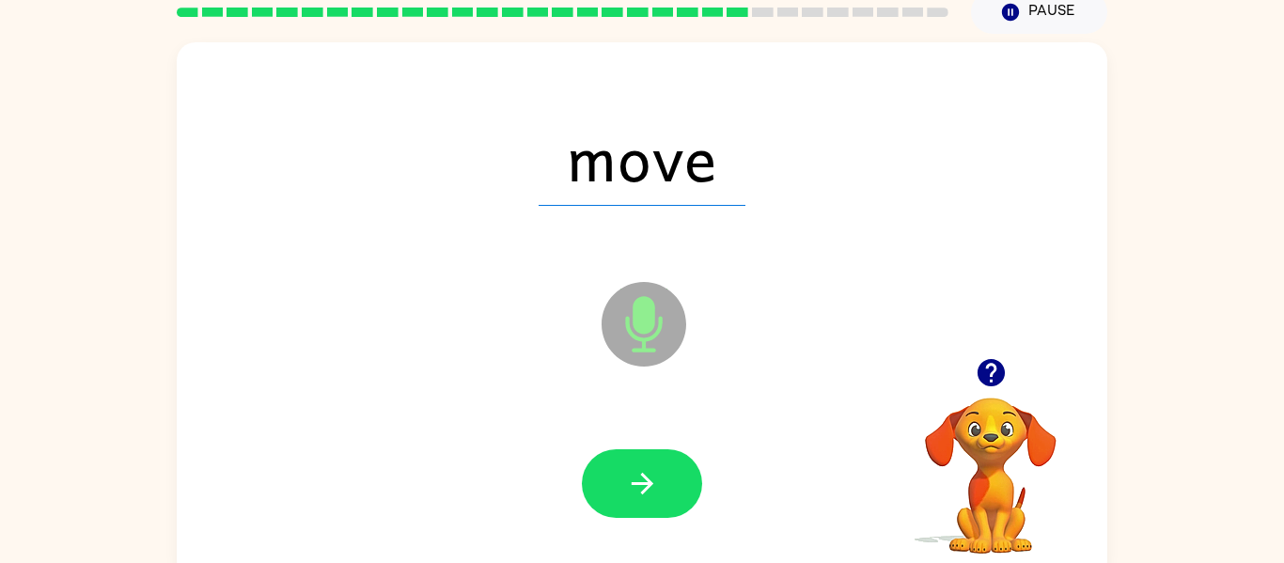
scroll to position [98, 0]
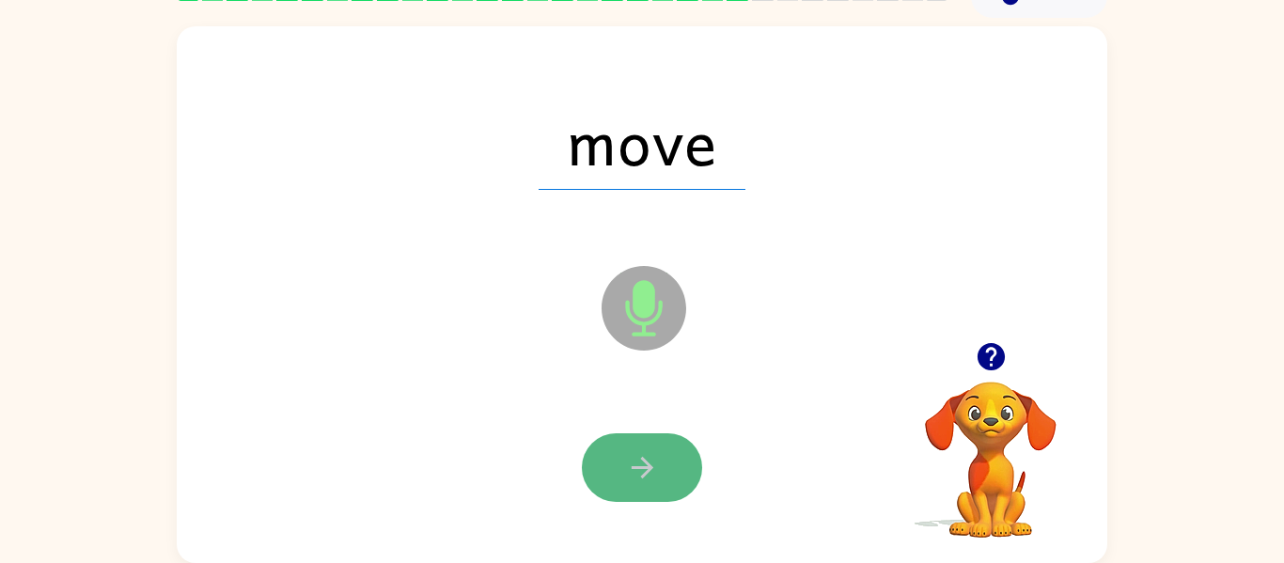
click at [642, 473] on icon "button" at bounding box center [642, 467] width 33 height 33
click at [642, 475] on div at bounding box center [642, 467] width 120 height 69
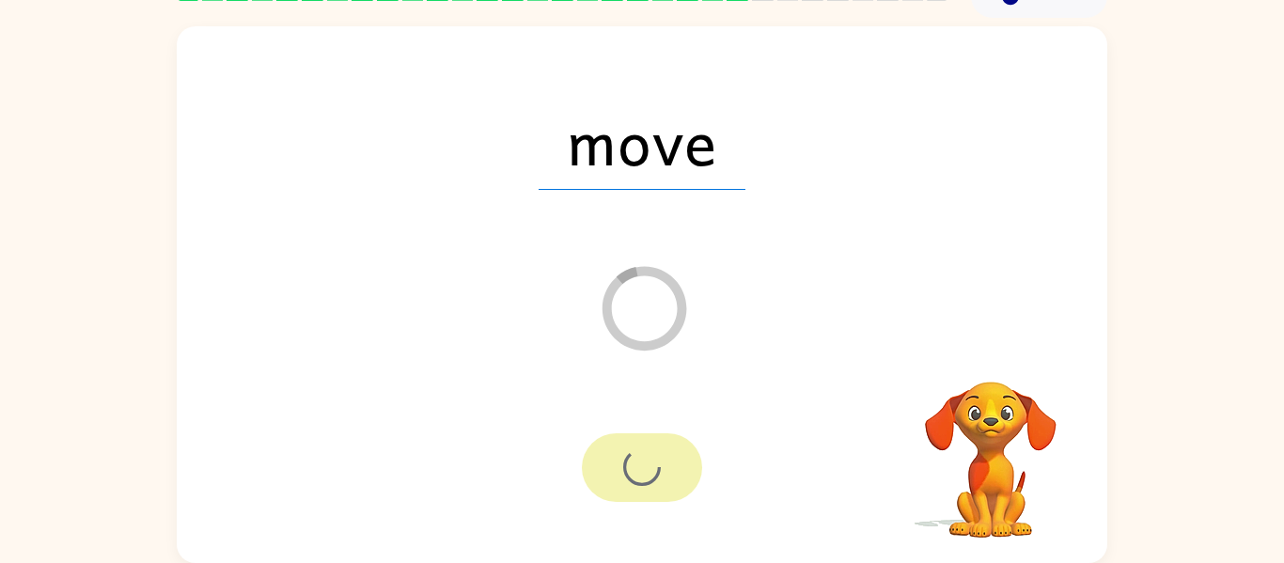
click at [642, 475] on div at bounding box center [642, 467] width 120 height 69
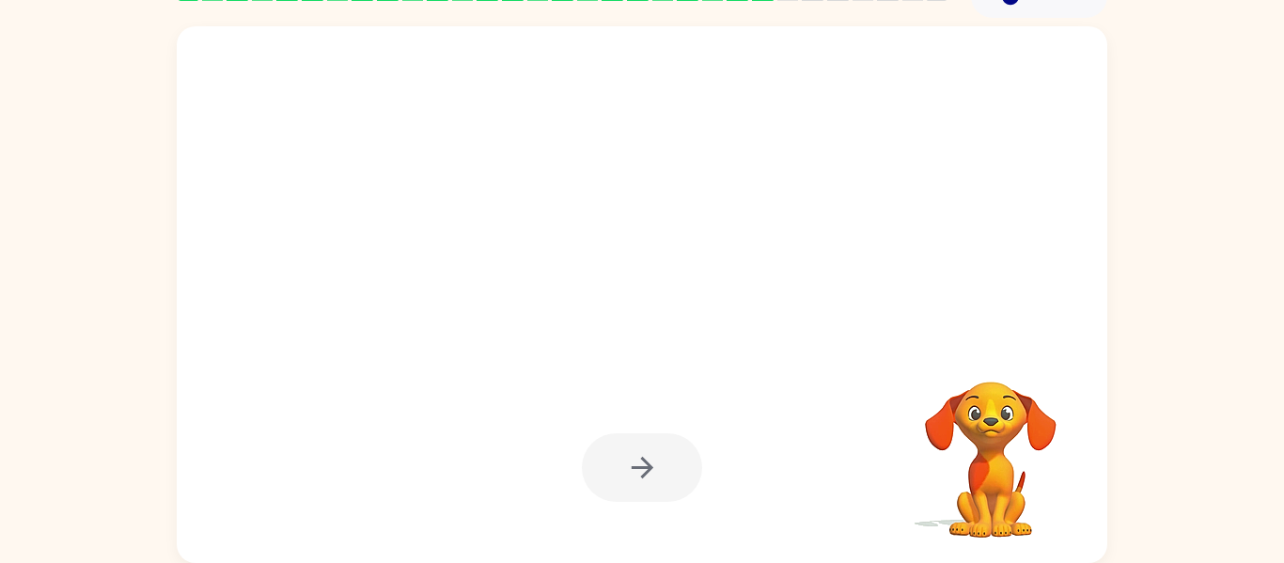
click at [642, 475] on div at bounding box center [642, 467] width 120 height 69
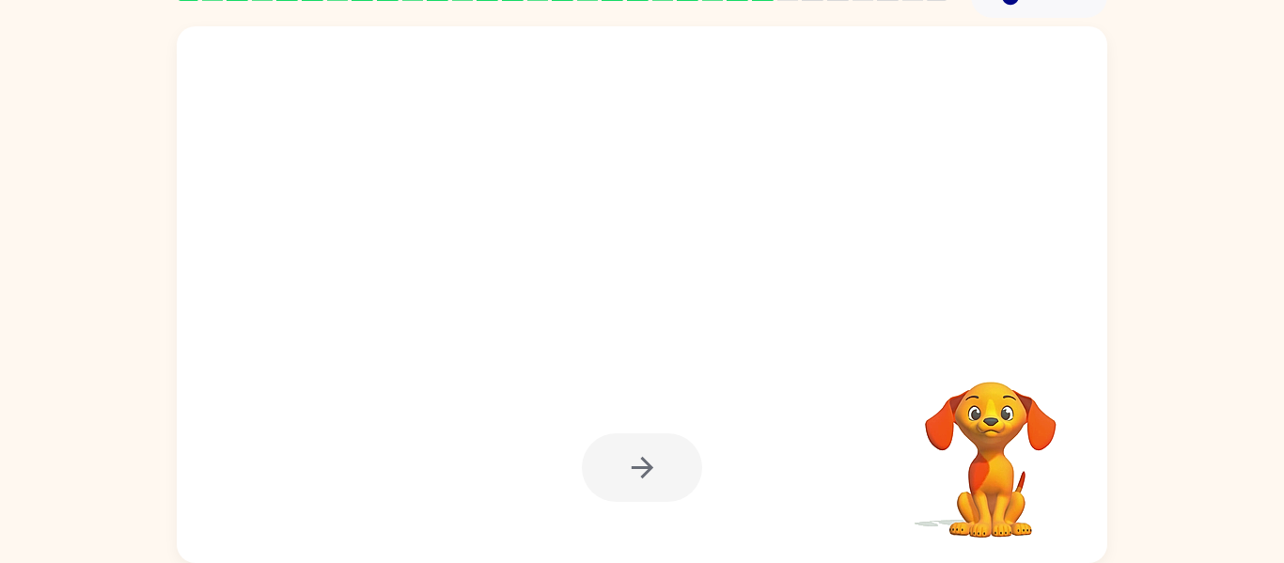
click at [642, 475] on div at bounding box center [642, 467] width 120 height 69
click at [642, 475] on icon "button" at bounding box center [642, 468] width 22 height 22
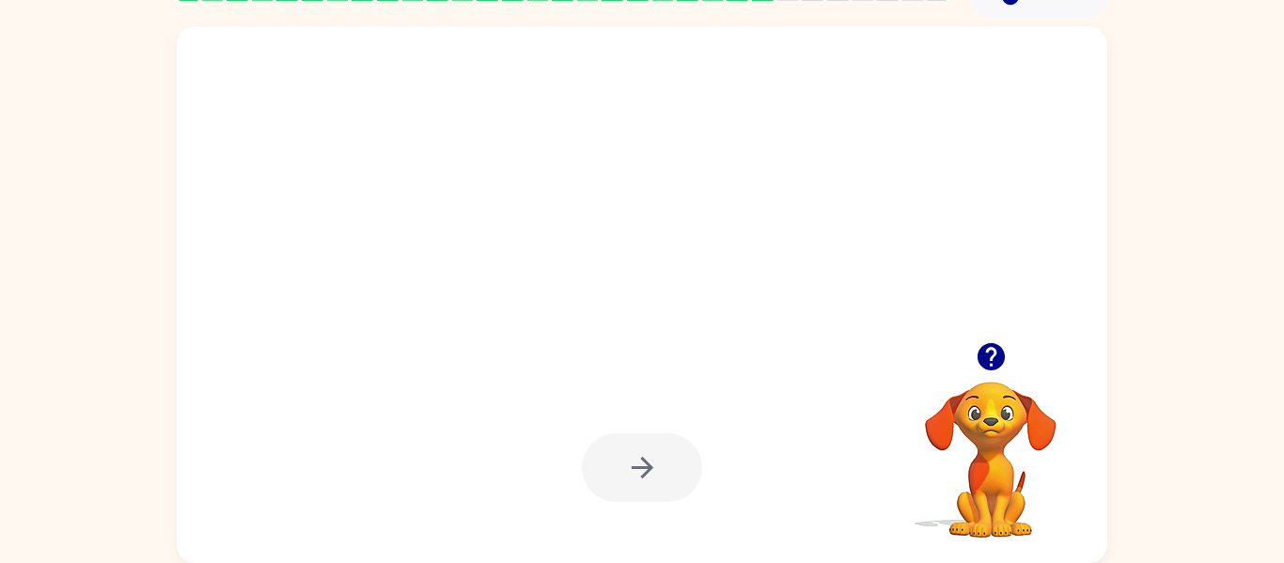
click at [642, 475] on div at bounding box center [642, 467] width 120 height 69
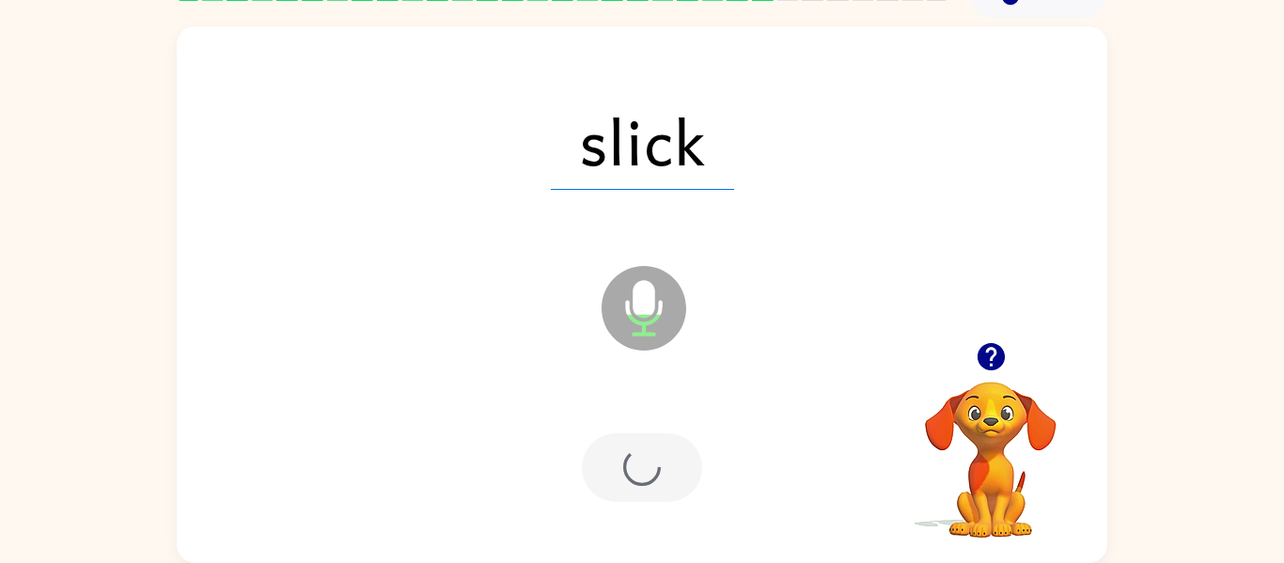
click at [642, 475] on div at bounding box center [642, 467] width 120 height 69
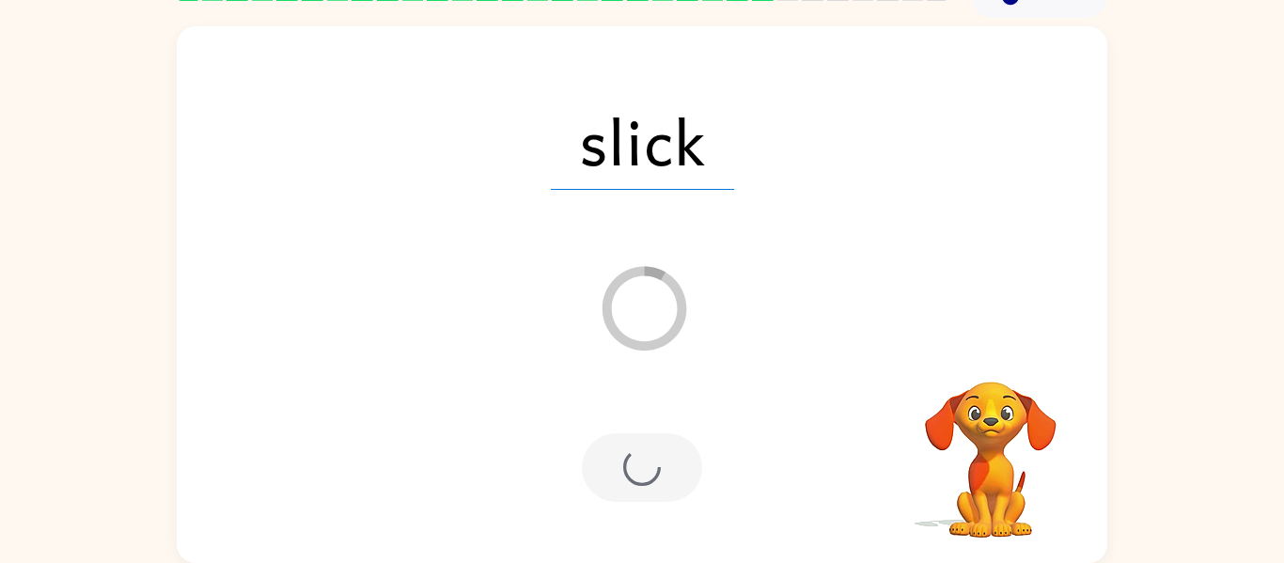
click at [642, 475] on div at bounding box center [642, 467] width 120 height 69
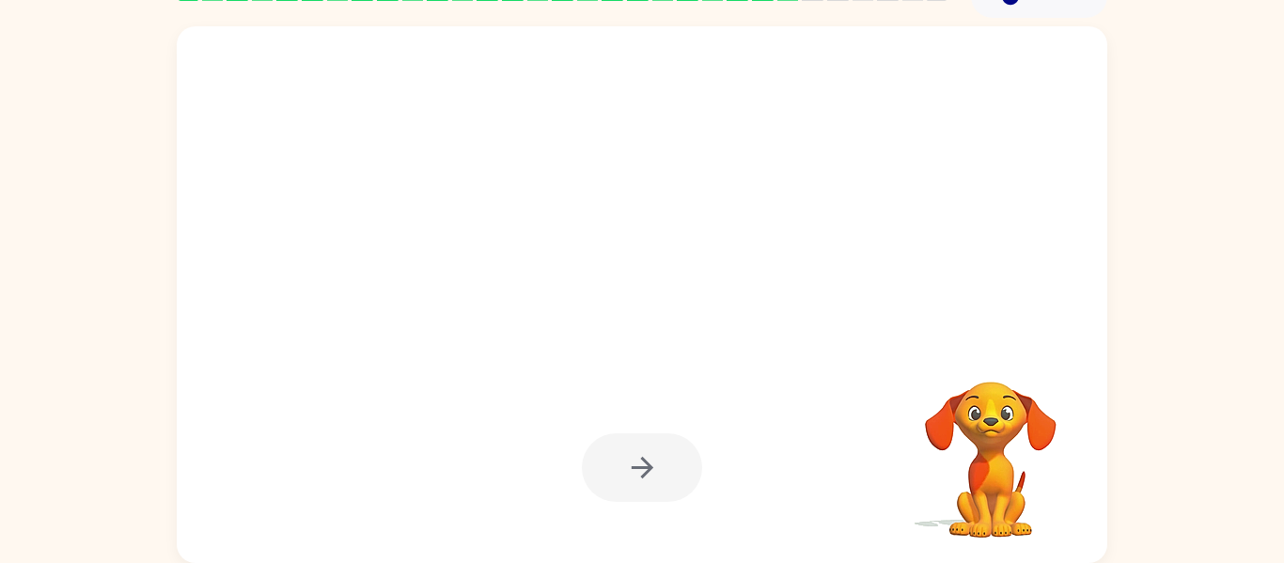
click at [642, 475] on div at bounding box center [642, 467] width 120 height 69
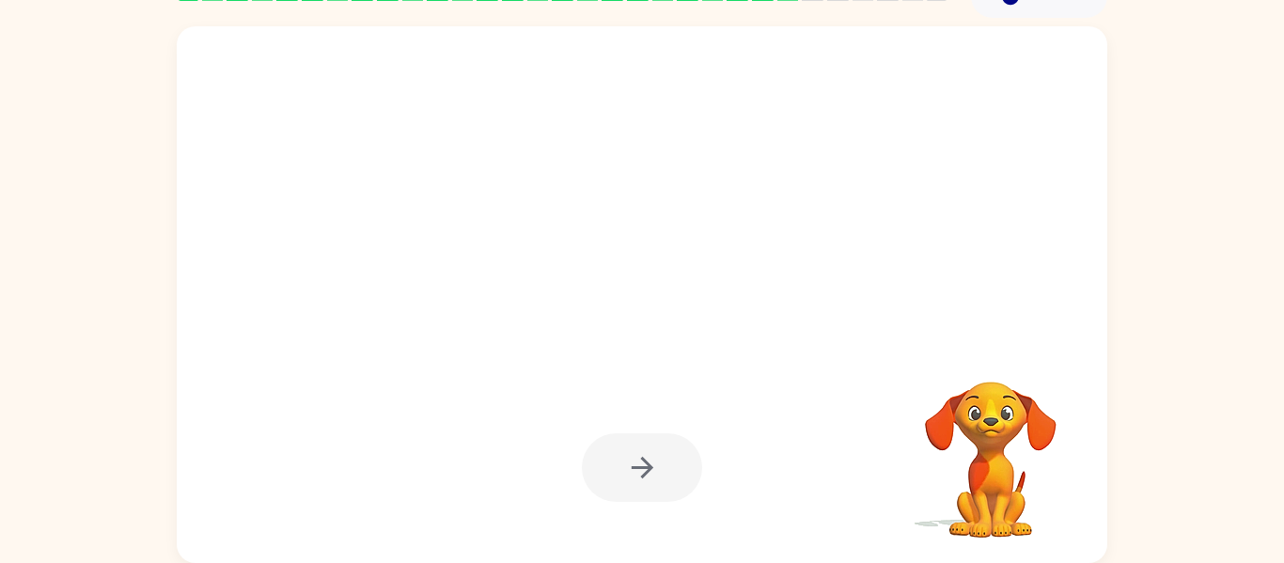
click at [642, 475] on div at bounding box center [642, 467] width 120 height 69
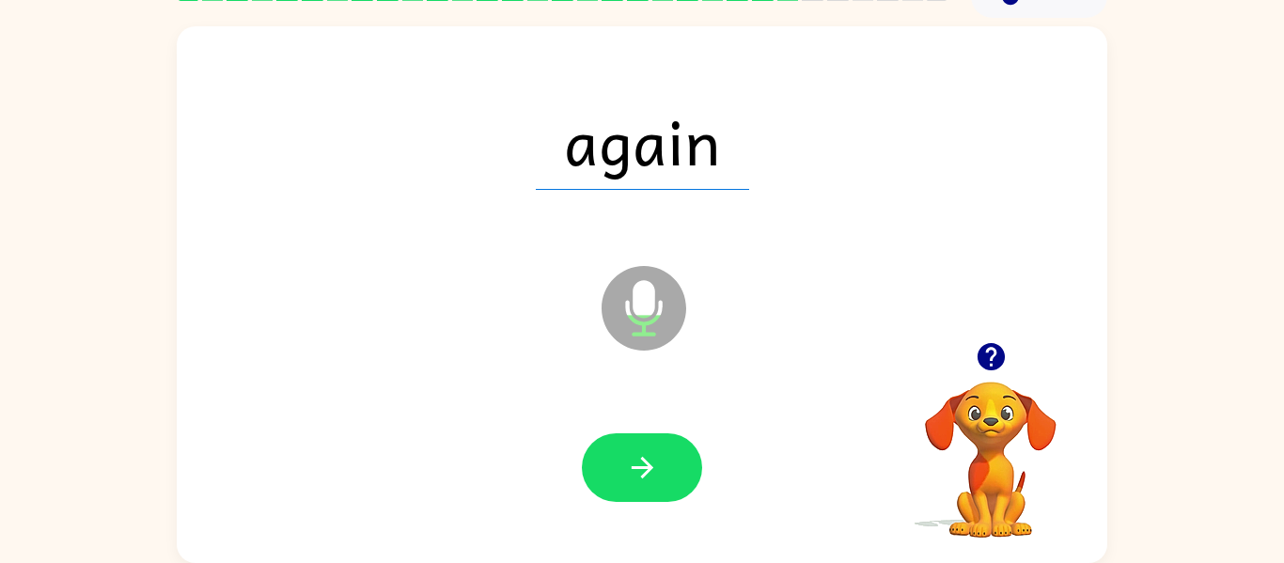
click at [642, 475] on icon "button" at bounding box center [642, 468] width 22 height 22
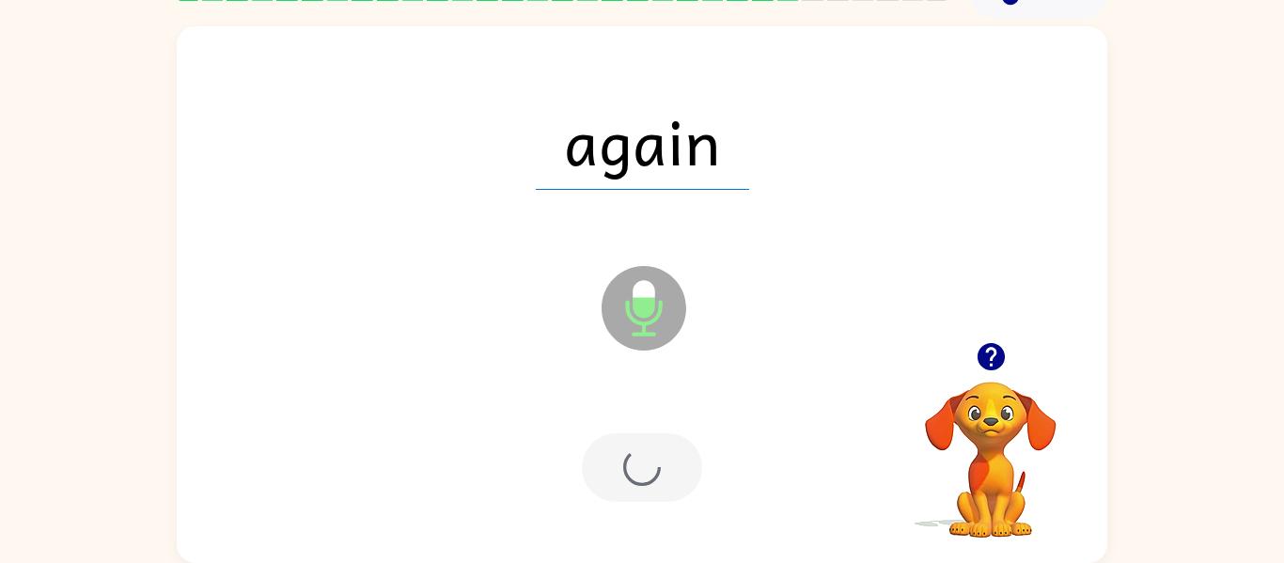
click at [642, 475] on div at bounding box center [642, 467] width 120 height 69
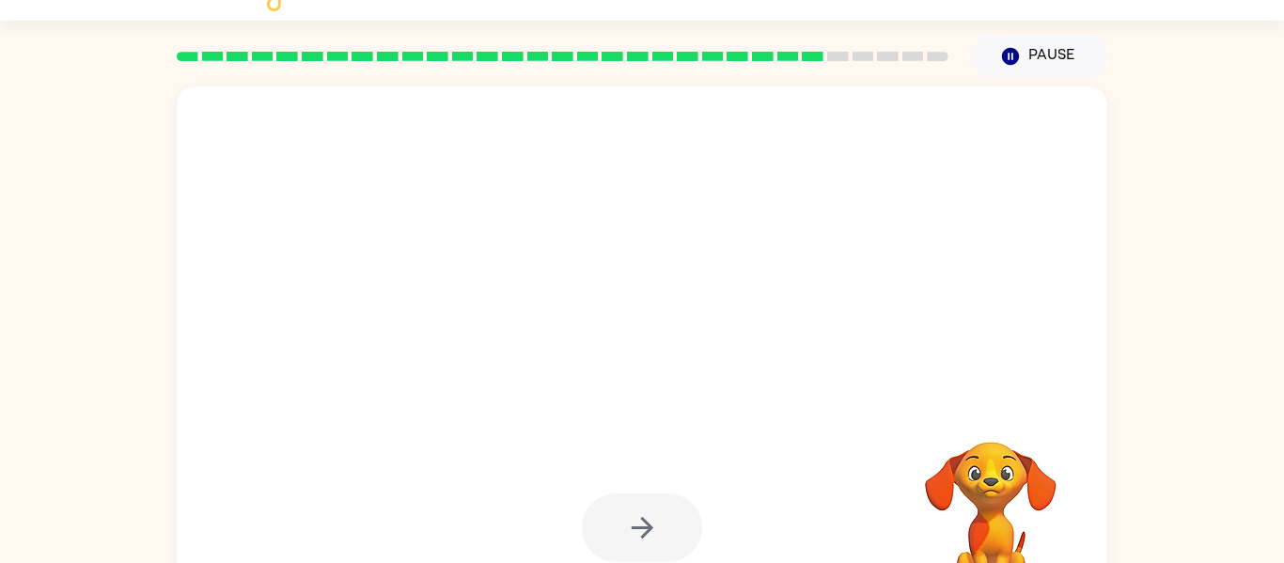
scroll to position [0, 0]
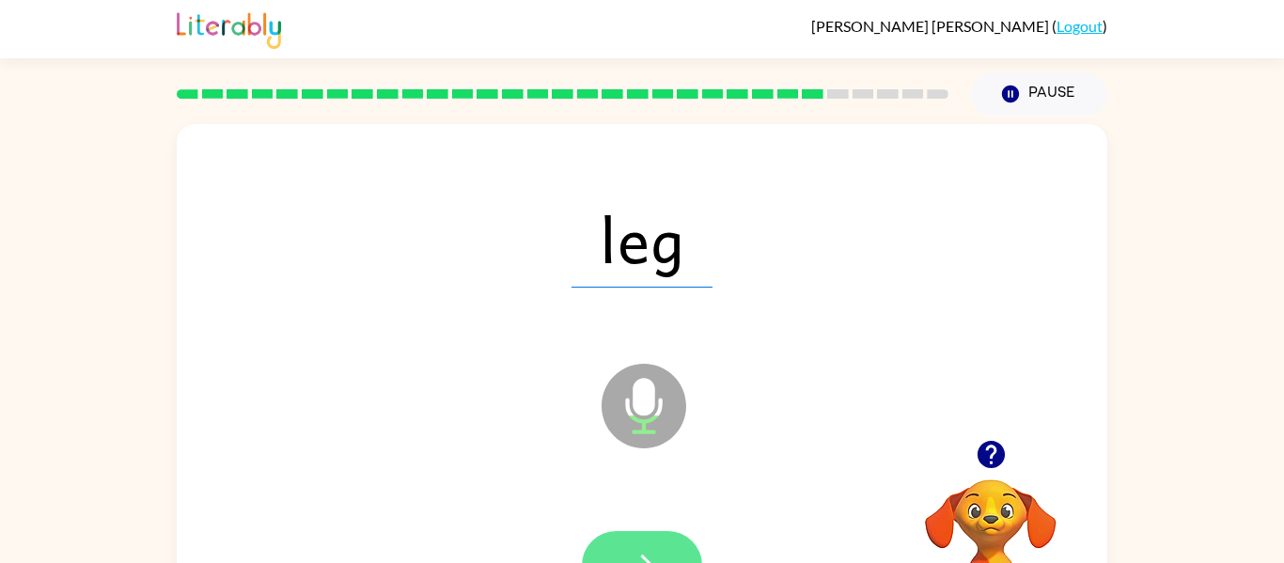
click at [644, 550] on icon "button" at bounding box center [642, 565] width 33 height 33
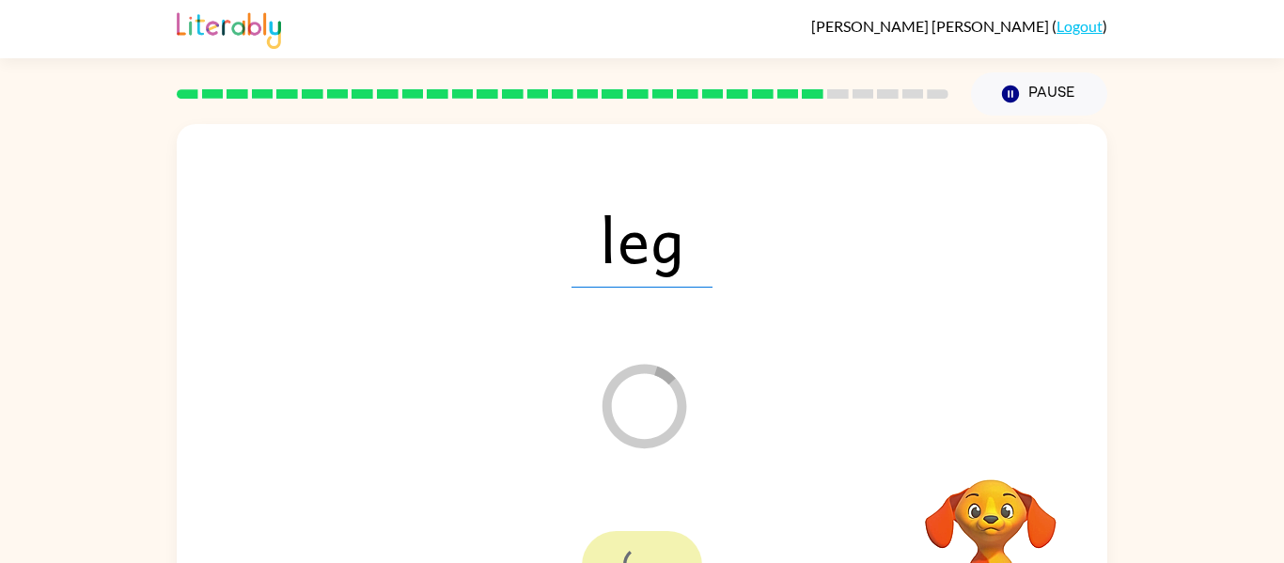
click at [644, 553] on div at bounding box center [642, 565] width 120 height 69
click at [644, 554] on div at bounding box center [642, 565] width 120 height 69
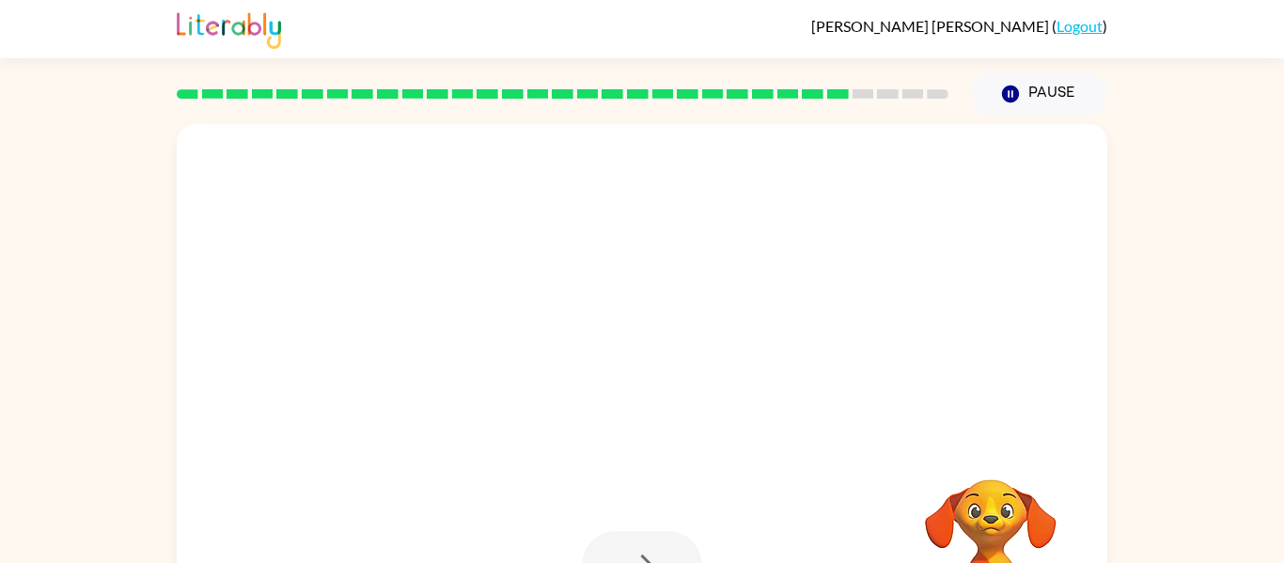
click at [643, 554] on div at bounding box center [642, 565] width 120 height 69
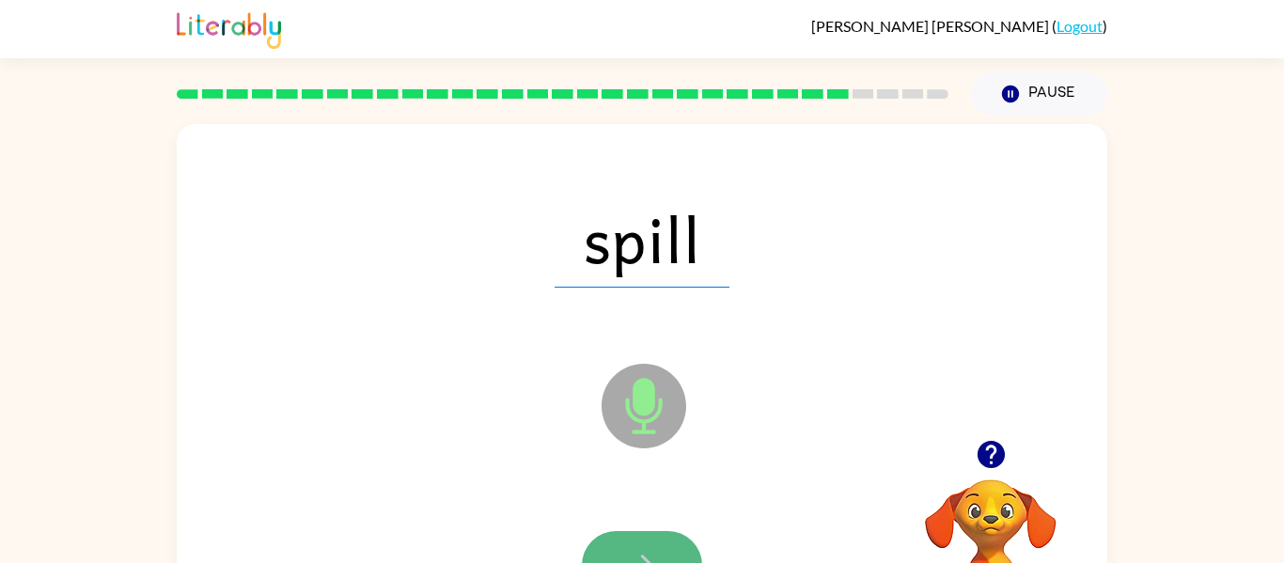
click at [642, 536] on button "button" at bounding box center [642, 565] width 120 height 69
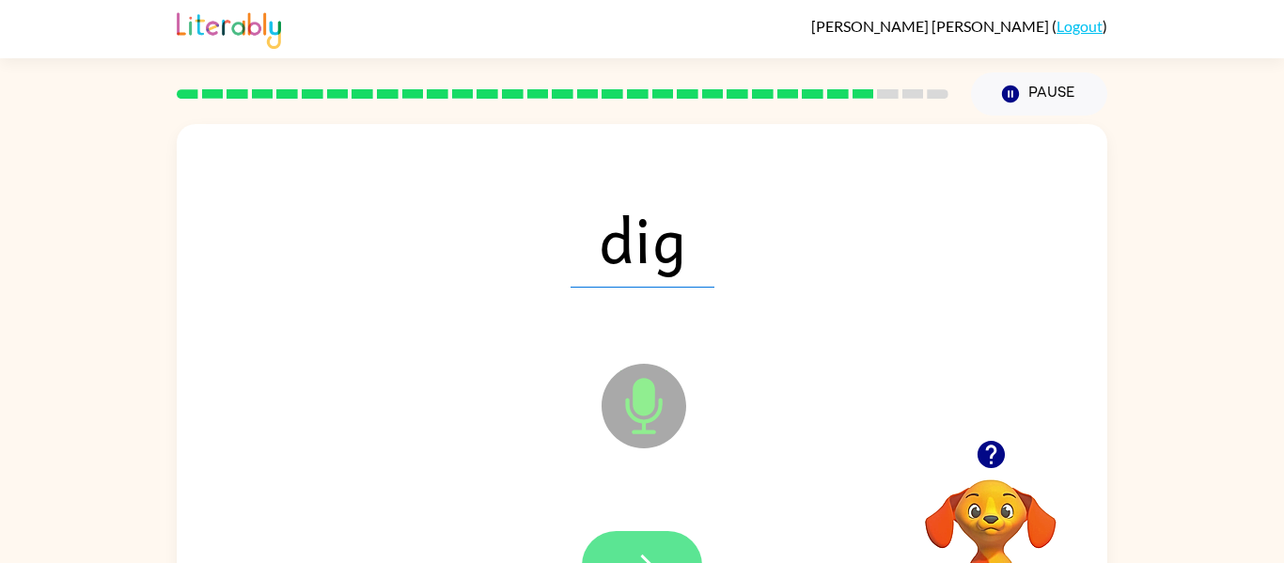
click at [644, 544] on button "button" at bounding box center [642, 565] width 120 height 69
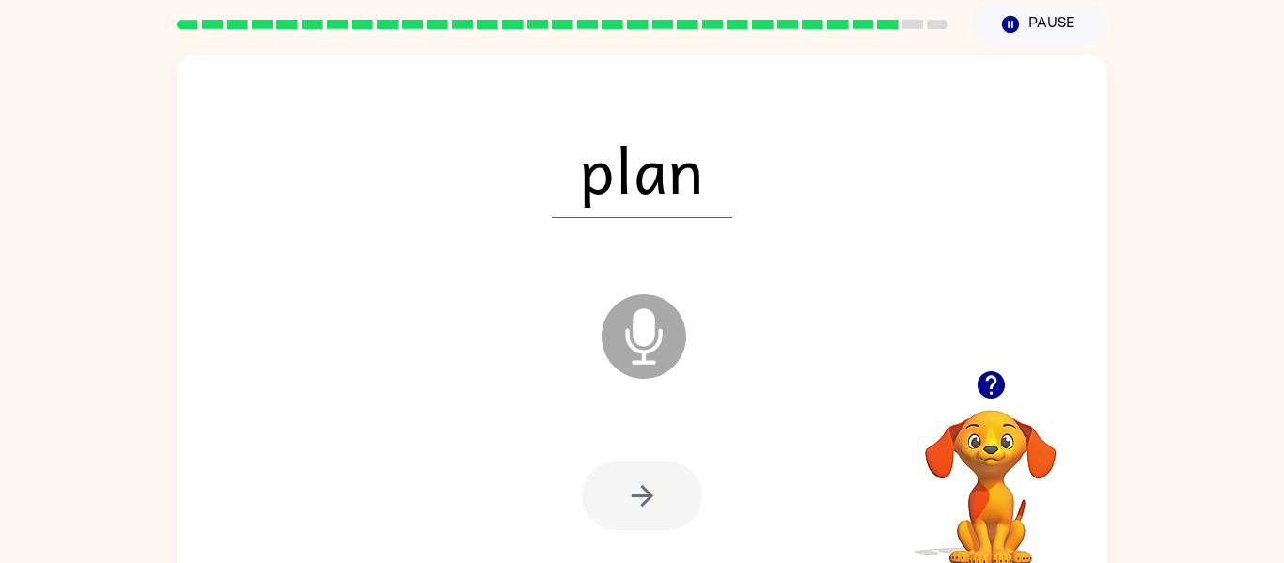
scroll to position [75, 0]
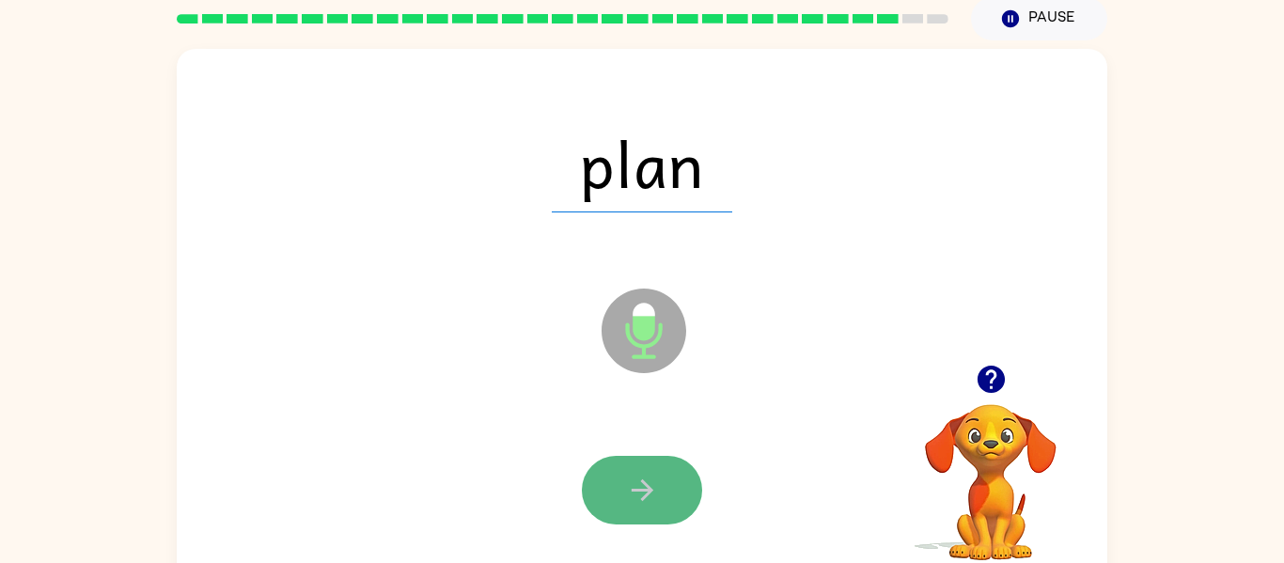
click at [656, 475] on icon "button" at bounding box center [642, 490] width 33 height 33
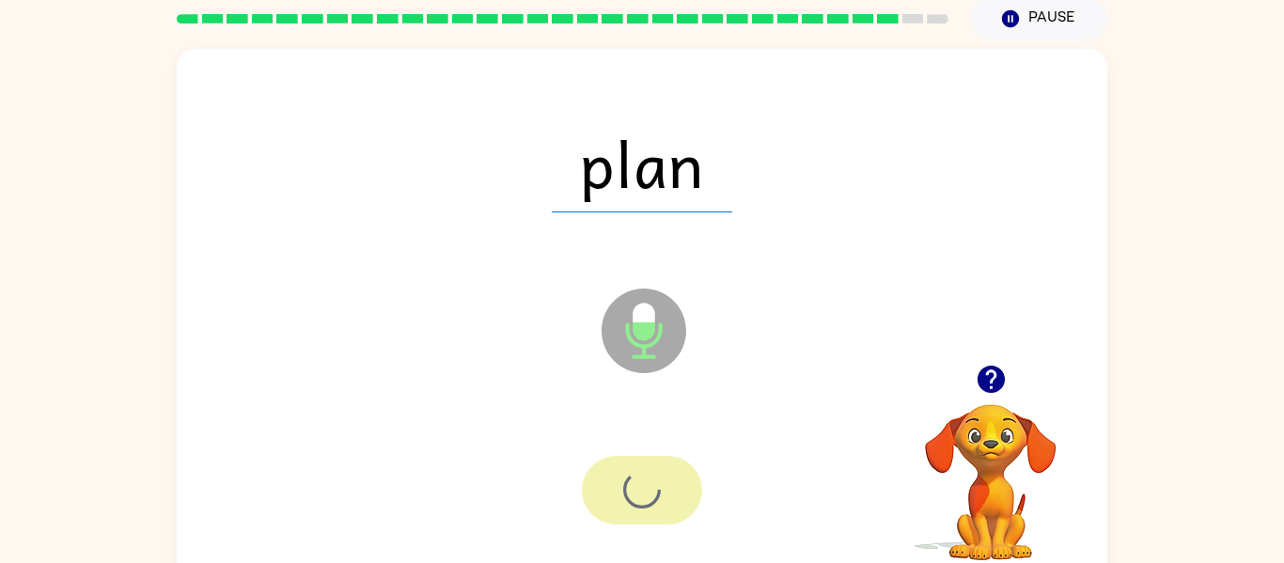
click at [656, 477] on div at bounding box center [642, 490] width 120 height 69
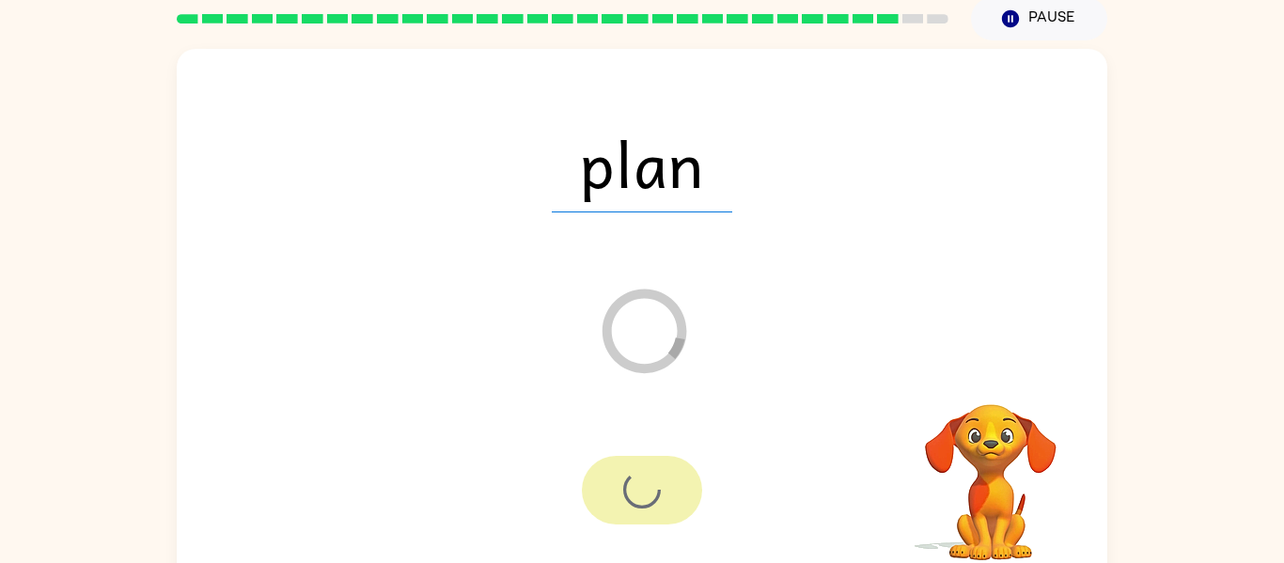
click at [656, 477] on div at bounding box center [642, 490] width 120 height 69
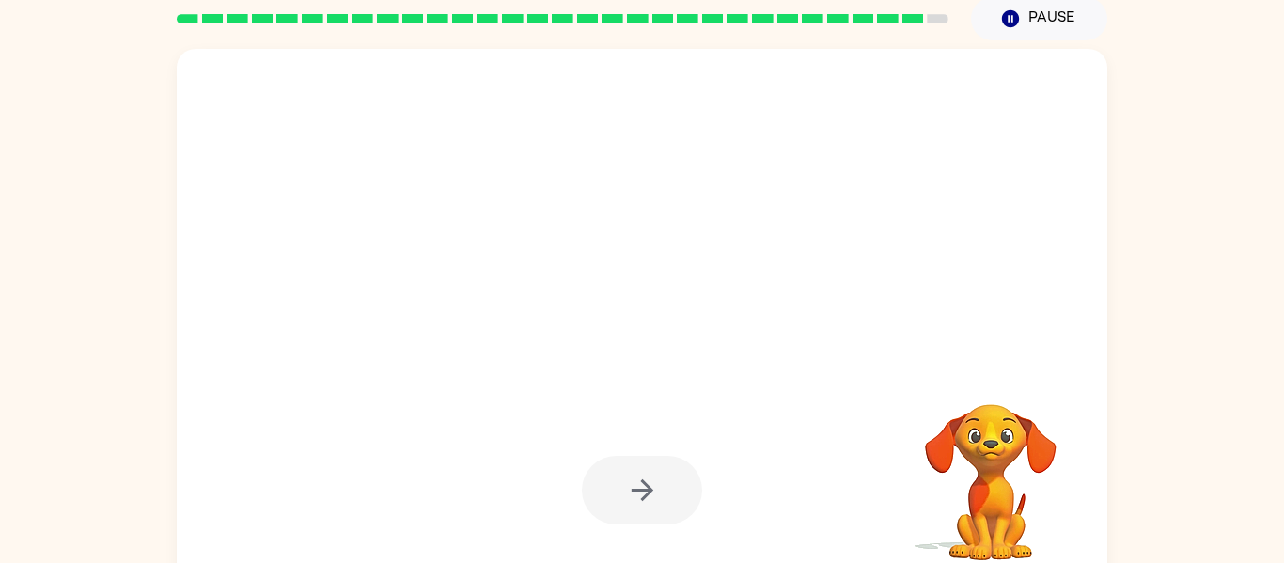
click at [656, 477] on div at bounding box center [642, 490] width 120 height 69
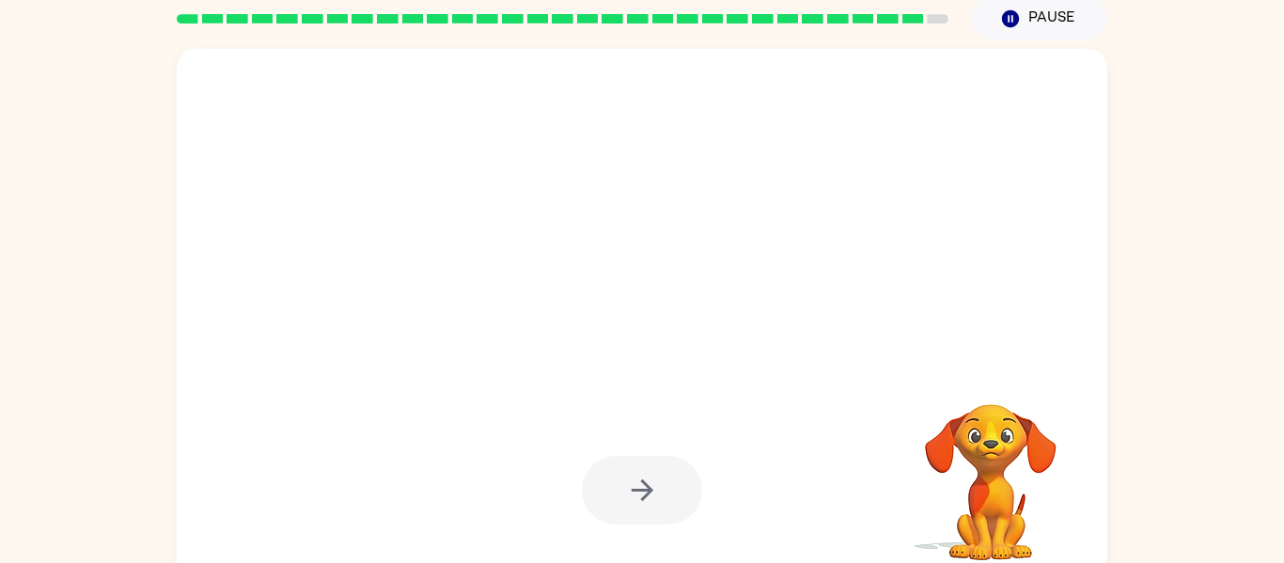
click at [656, 477] on div at bounding box center [642, 490] width 120 height 69
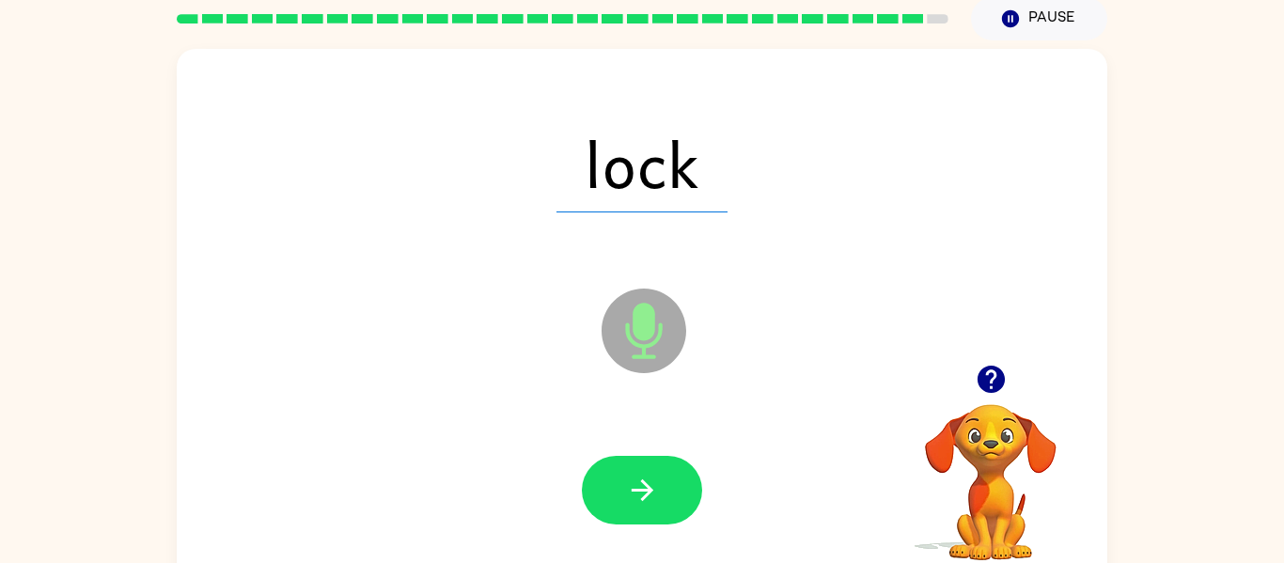
click at [656, 477] on icon "button" at bounding box center [642, 490] width 33 height 33
click at [656, 477] on div at bounding box center [642, 490] width 120 height 69
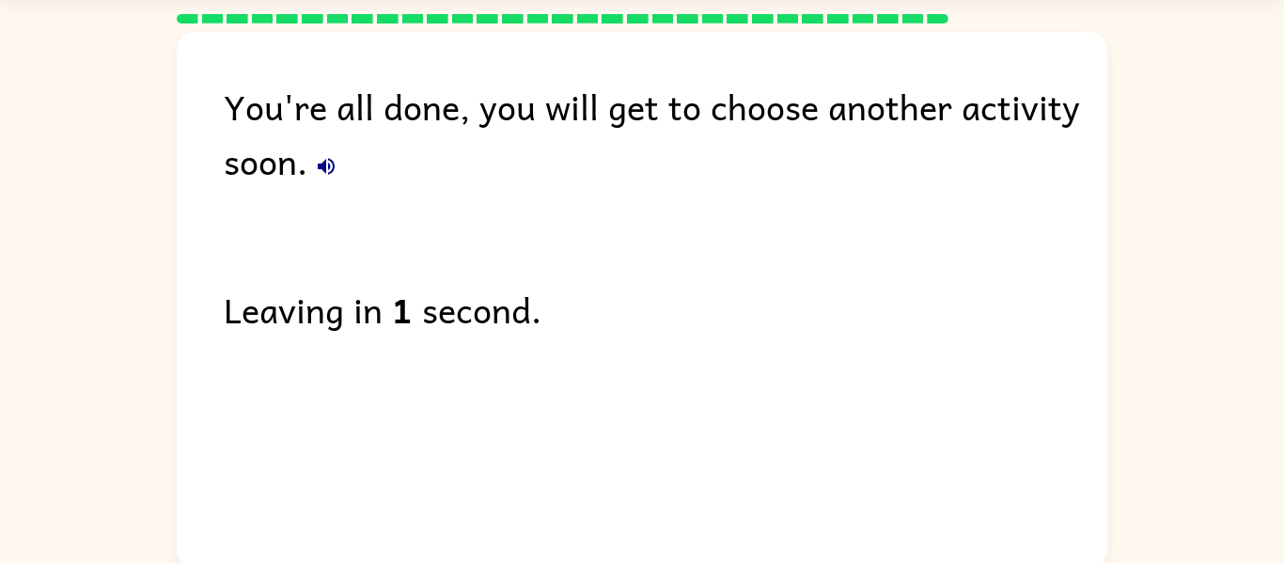
scroll to position [0, 0]
